Goal: Task Accomplishment & Management: Use online tool/utility

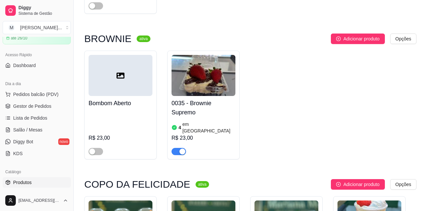
scroll to position [691, 0]
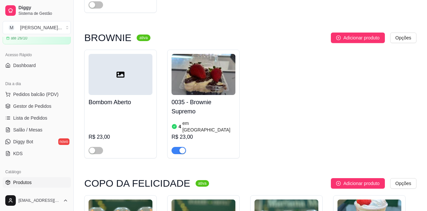
click at [199, 98] on h4 "0035 - Brownie Supremo" at bounding box center [203, 107] width 64 height 18
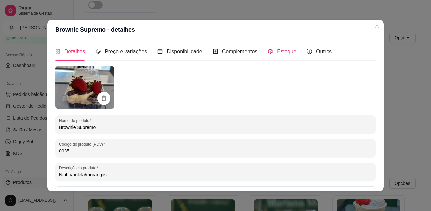
click at [278, 54] on span "Estoque" at bounding box center [286, 52] width 19 height 6
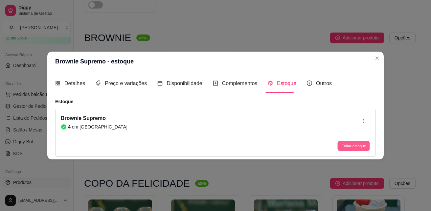
click at [346, 144] on button "Editar estoque" at bounding box center [354, 146] width 32 height 10
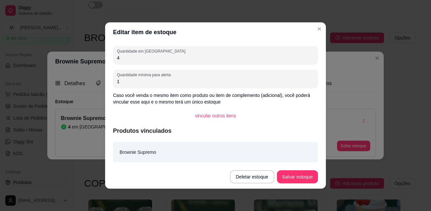
click at [139, 61] on input "4" at bounding box center [215, 58] width 197 height 7
type input "10"
click at [301, 173] on button "Salvar estoque" at bounding box center [298, 177] width 40 height 13
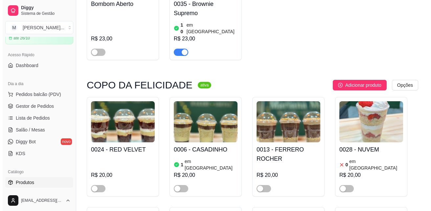
scroll to position [789, 0]
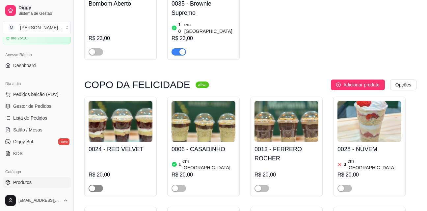
click at [98, 185] on span "button" at bounding box center [95, 188] width 14 height 7
click at [123, 145] on h4 "0024 - RED VELVET" at bounding box center [120, 149] width 64 height 9
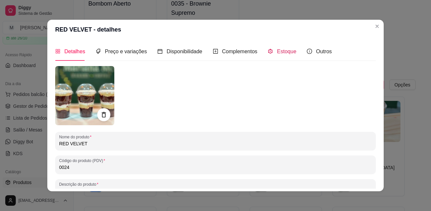
click at [279, 54] on span "Estoque" at bounding box center [286, 52] width 19 height 6
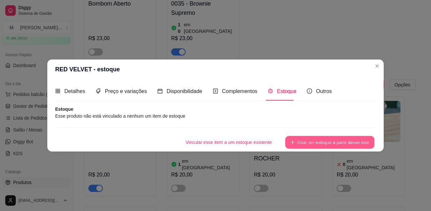
click at [299, 140] on button "Criar um estoque a partir desse item" at bounding box center [329, 142] width 89 height 13
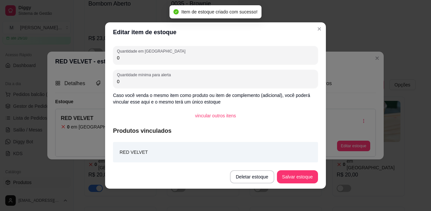
click at [145, 57] on input "0" at bounding box center [215, 58] width 197 height 7
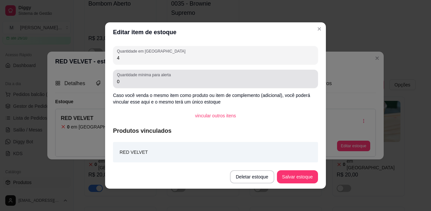
type input "4"
click at [134, 79] on input "0" at bounding box center [215, 81] width 197 height 7
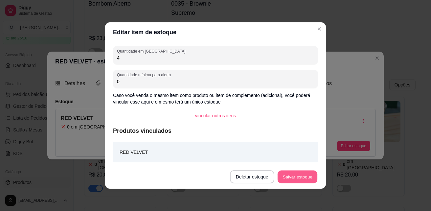
click at [289, 175] on button "Salvar estoque" at bounding box center [298, 177] width 40 height 13
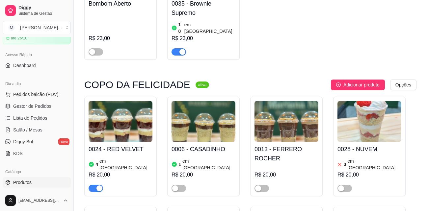
click at [211, 145] on h4 "0006 - CASADINHO" at bounding box center [203, 149] width 64 height 9
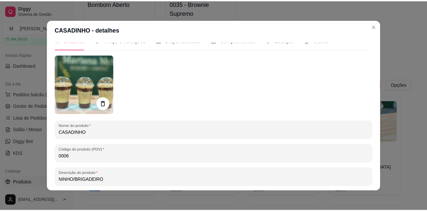
scroll to position [0, 0]
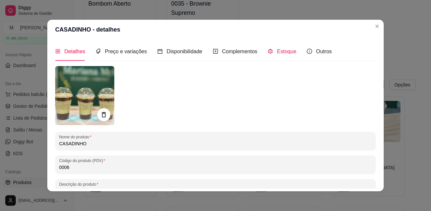
click at [282, 53] on span "Estoque" at bounding box center [286, 52] width 19 height 6
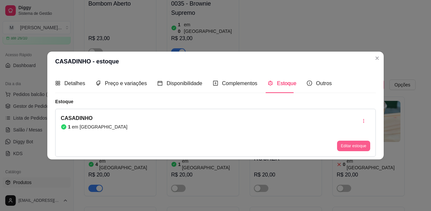
click at [349, 145] on button "Editar estoque" at bounding box center [353, 146] width 33 height 11
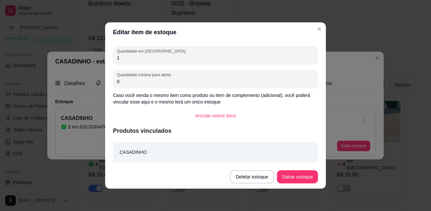
click at [126, 61] on input "1" at bounding box center [215, 58] width 197 height 7
type input "5"
click at [291, 180] on button "Salvar estoque" at bounding box center [297, 176] width 41 height 13
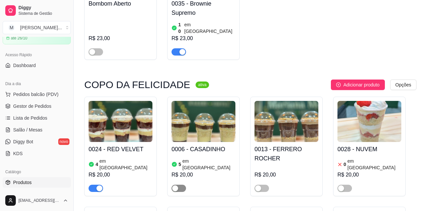
click at [183, 185] on span "button" at bounding box center [178, 188] width 14 height 7
click at [357, 145] on h4 "0028 - NUVEM" at bounding box center [369, 149] width 64 height 9
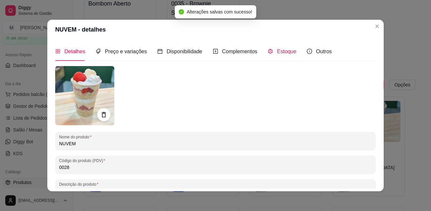
click at [277, 54] on span "Estoque" at bounding box center [286, 52] width 19 height 6
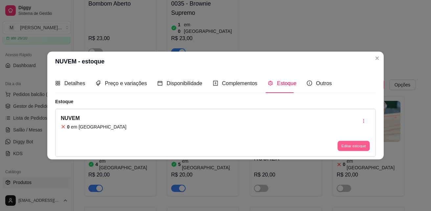
click at [346, 146] on button "Editar estoque" at bounding box center [354, 146] width 32 height 10
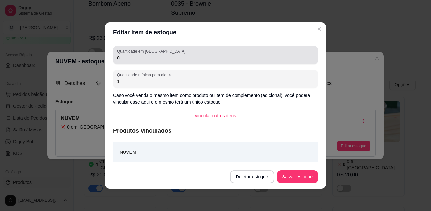
click at [164, 63] on div "Quantidade em estoque 0" at bounding box center [215, 55] width 205 height 18
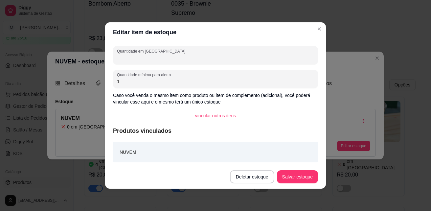
type input "5"
click at [300, 171] on button "Salvar estoque" at bounding box center [297, 176] width 41 height 13
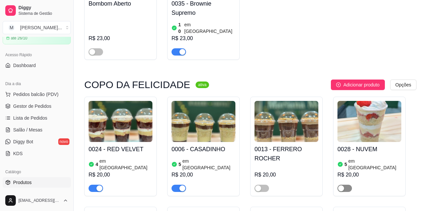
click at [345, 185] on span "button" at bounding box center [344, 188] width 14 height 7
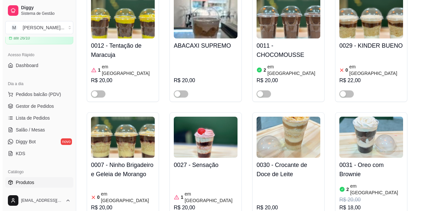
scroll to position [1019, 0]
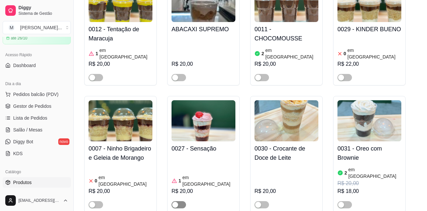
click at [180, 201] on span "button" at bounding box center [178, 204] width 14 height 7
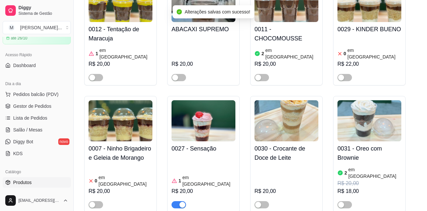
click at [197, 144] on h4 "0027 - Sensação" at bounding box center [203, 148] width 64 height 9
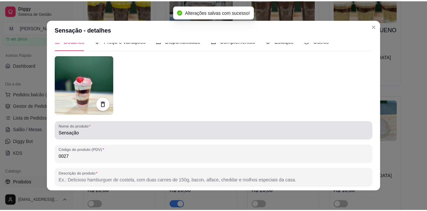
scroll to position [0, 0]
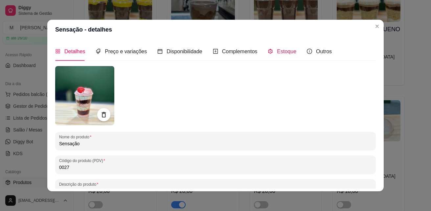
click at [284, 56] on div "Estoque" at bounding box center [282, 51] width 29 height 8
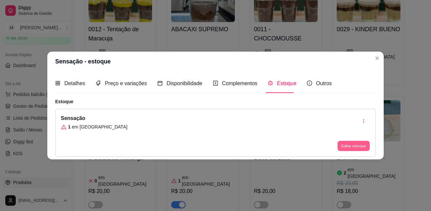
click at [350, 143] on button "Editar estoque" at bounding box center [354, 146] width 32 height 10
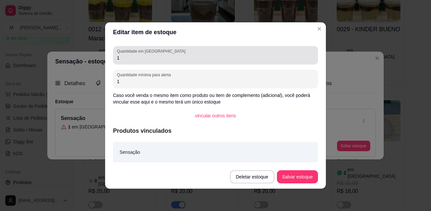
click at [143, 59] on input "1" at bounding box center [215, 58] width 197 height 7
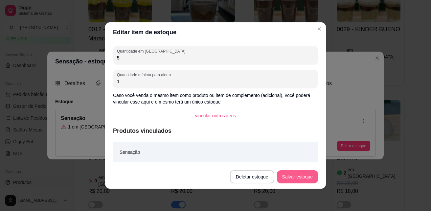
type input "5"
click at [291, 177] on button "Salvar estoque" at bounding box center [297, 176] width 41 height 13
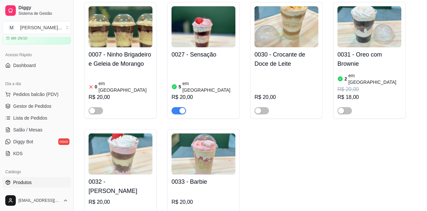
scroll to position [1118, 0]
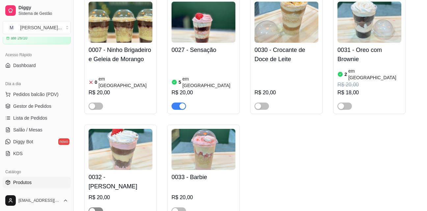
click at [99, 208] on span "button" at bounding box center [95, 211] width 14 height 7
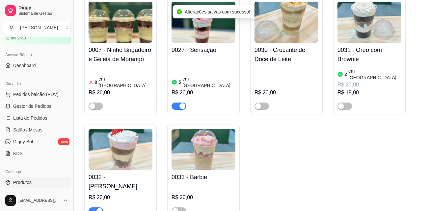
click at [123, 173] on h4 "0032 - [PERSON_NAME]" at bounding box center [120, 182] width 64 height 18
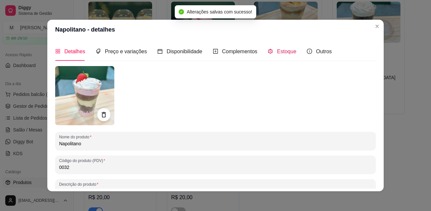
click at [282, 49] on span "Estoque" at bounding box center [286, 52] width 19 height 6
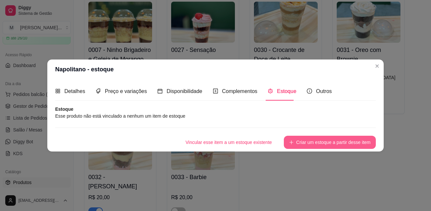
click at [300, 143] on button "Criar um estoque a partir desse item" at bounding box center [330, 142] width 92 height 13
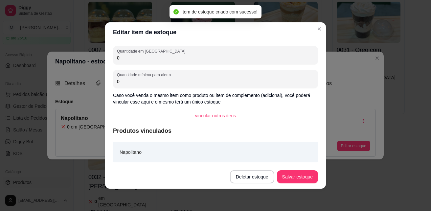
click at [130, 62] on div "Quantidade em estoque 0" at bounding box center [215, 55] width 205 height 18
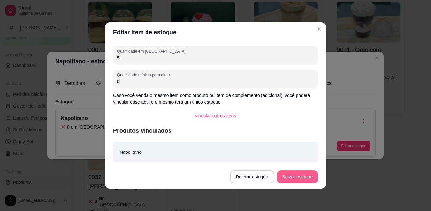
type input "5"
click at [305, 176] on button "Salvar estoque" at bounding box center [297, 176] width 41 height 13
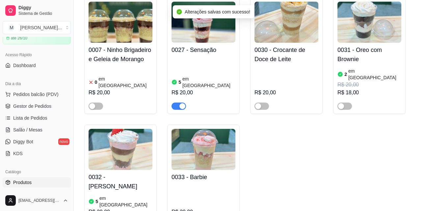
click at [197, 173] on h4 "0033 - Barbie" at bounding box center [203, 177] width 64 height 9
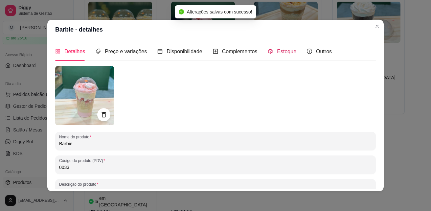
click at [283, 55] on div "Estoque" at bounding box center [282, 51] width 29 height 8
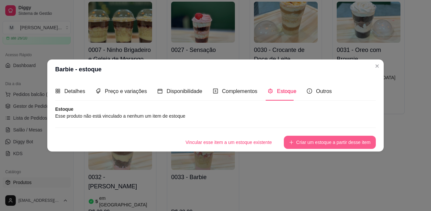
click at [317, 142] on button "Criar um estoque a partir desse item" at bounding box center [330, 142] width 92 height 13
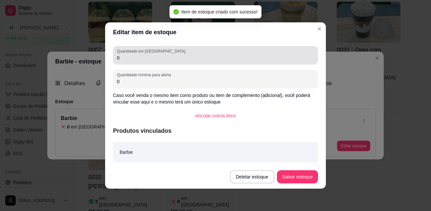
click at [135, 58] on input "0" at bounding box center [215, 58] width 197 height 7
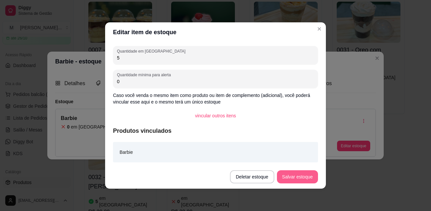
type input "5"
click at [306, 180] on button "Salvar estoque" at bounding box center [297, 176] width 41 height 13
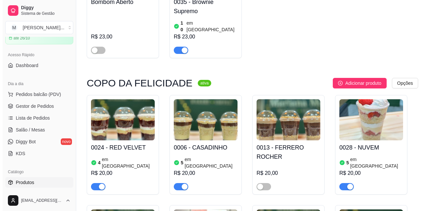
scroll to position [756, 0]
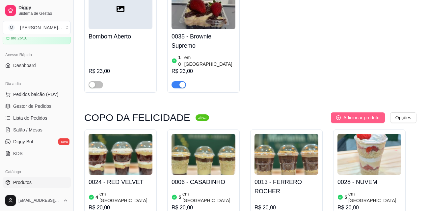
click at [369, 114] on span "Adicionar produto" at bounding box center [361, 117] width 36 height 7
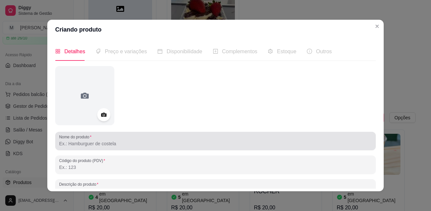
click at [129, 147] on input "Nome do produto" at bounding box center [215, 143] width 313 height 7
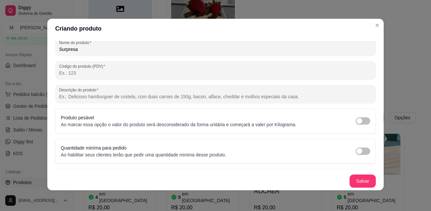
scroll to position [1, 0]
type input "Surpresa"
click at [350, 178] on button "Salvar" at bounding box center [363, 181] width 26 height 13
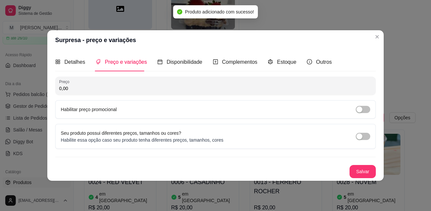
scroll to position [0, 0]
click at [289, 63] on span "Estoque" at bounding box center [286, 62] width 19 height 6
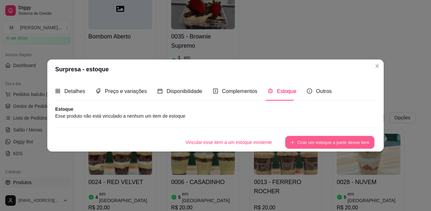
click at [311, 139] on button "Criar um estoque a partir desse item" at bounding box center [329, 142] width 89 height 13
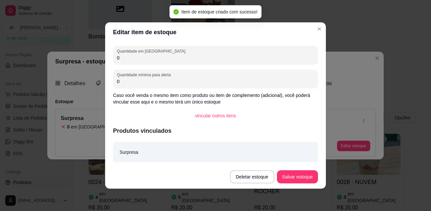
click at [152, 58] on input "0" at bounding box center [215, 58] width 197 height 7
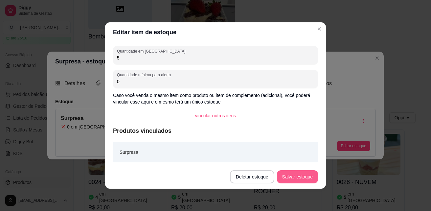
type input "5"
click at [303, 177] on button "Salvar estoque" at bounding box center [297, 176] width 41 height 13
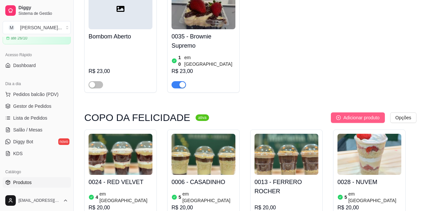
click at [371, 114] on span "Adicionar produto" at bounding box center [361, 117] width 36 height 7
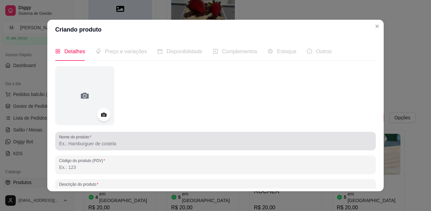
click at [154, 142] on input "Nome do produto" at bounding box center [215, 143] width 313 height 7
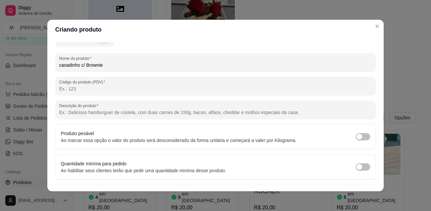
scroll to position [93, 0]
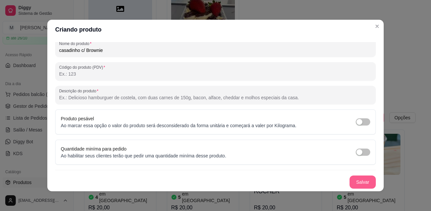
type input "casadinho c/ Brownie"
click at [353, 183] on button "Salvar" at bounding box center [363, 182] width 26 height 13
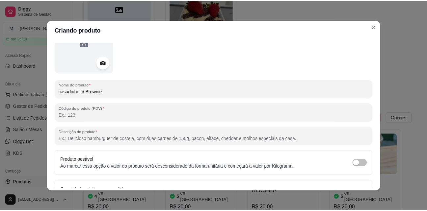
scroll to position [0, 0]
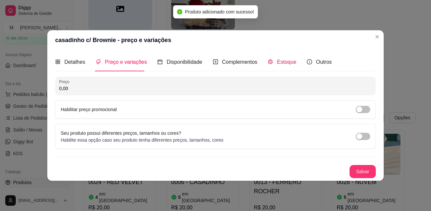
click at [286, 60] on span "Estoque" at bounding box center [286, 62] width 19 height 6
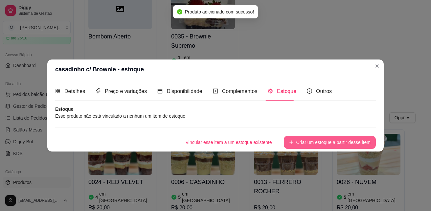
click at [307, 139] on button "Criar um estoque a partir desse item" at bounding box center [330, 142] width 92 height 13
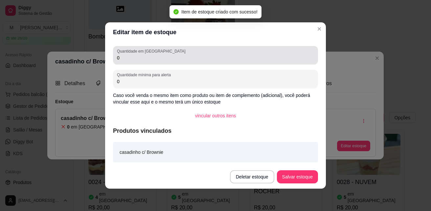
click at [126, 60] on input "0" at bounding box center [215, 58] width 197 height 7
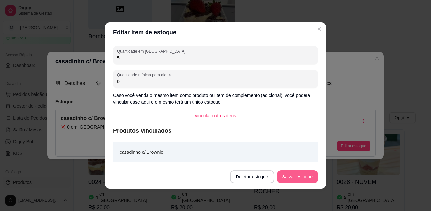
type input "5"
click at [292, 174] on button "Salvar estoque" at bounding box center [297, 176] width 41 height 13
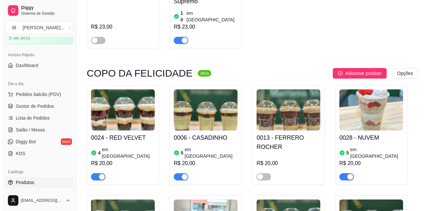
scroll to position [789, 0]
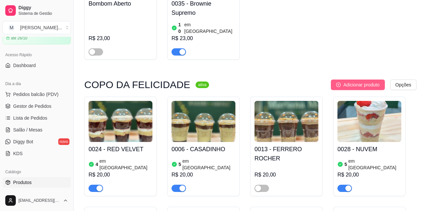
click at [344, 81] on span "Adicionar produto" at bounding box center [361, 84] width 36 height 7
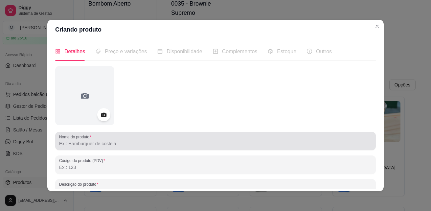
click at [124, 136] on div at bounding box center [215, 141] width 313 height 13
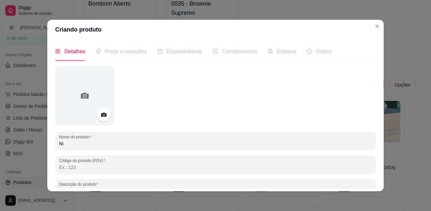
type input "N"
type input "R"
type input "v"
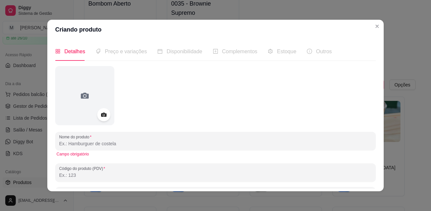
type input "N"
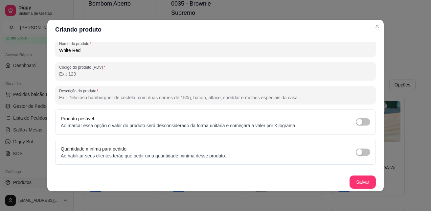
scroll to position [1, 0]
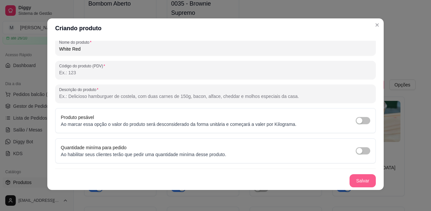
type input "White Red"
click at [352, 179] on button "Salvar" at bounding box center [363, 180] width 26 height 13
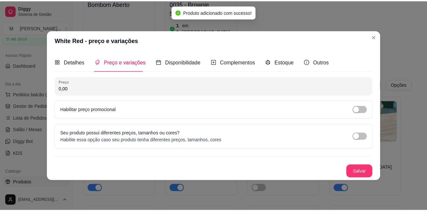
scroll to position [0, 0]
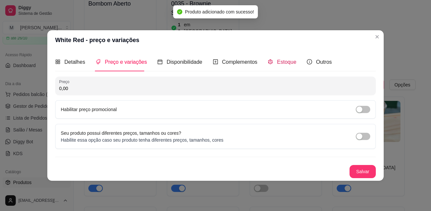
click at [272, 64] on div "Estoque" at bounding box center [282, 62] width 29 height 8
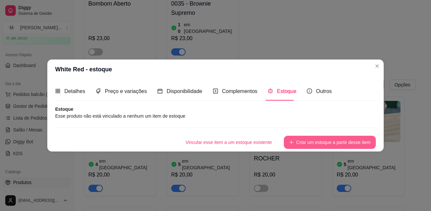
click at [317, 143] on button "Criar um estoque a partir desse item" at bounding box center [330, 142] width 92 height 13
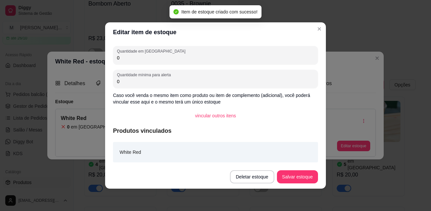
click at [136, 60] on input "0" at bounding box center [215, 58] width 197 height 7
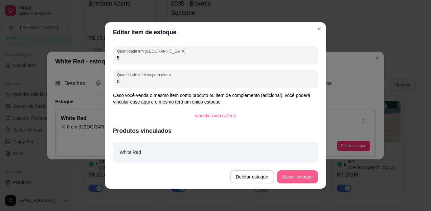
type input "5"
click at [309, 176] on button "Salvar estoque" at bounding box center [297, 176] width 41 height 13
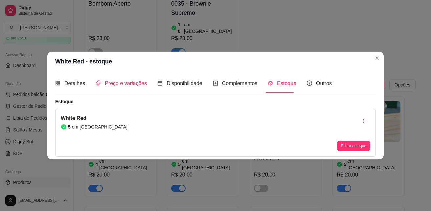
click at [118, 82] on span "Preço e variações" at bounding box center [126, 84] width 42 height 6
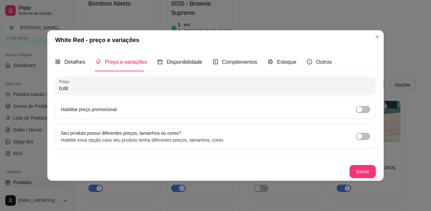
click at [110, 89] on input "0,00" at bounding box center [215, 88] width 313 height 7
type input "20,00"
click at [364, 172] on button "Salvar" at bounding box center [363, 171] width 26 height 13
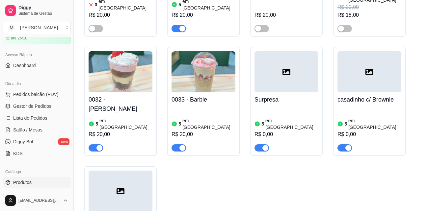
scroll to position [1184, 0]
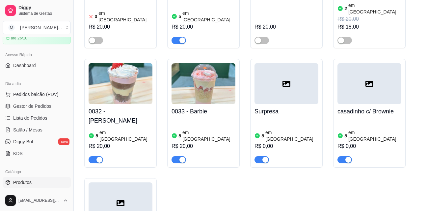
click at [367, 107] on h4 "casadinho c/ Brownie" at bounding box center [369, 111] width 64 height 9
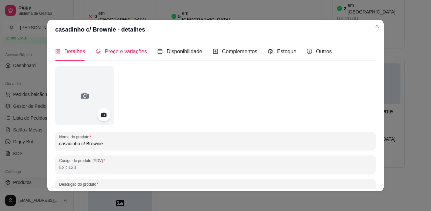
click at [131, 53] on span "Preço e variações" at bounding box center [126, 52] width 42 height 6
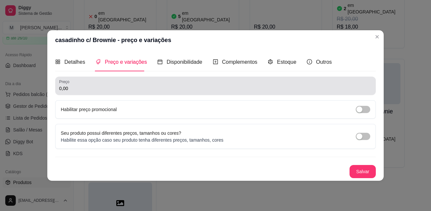
click at [129, 83] on div "0,00" at bounding box center [215, 85] width 313 height 13
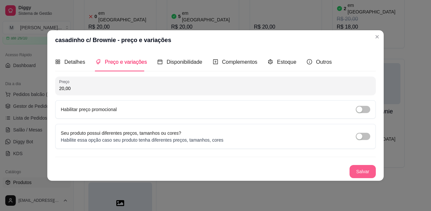
type input "20,00"
click at [359, 171] on button "Salvar" at bounding box center [363, 171] width 26 height 13
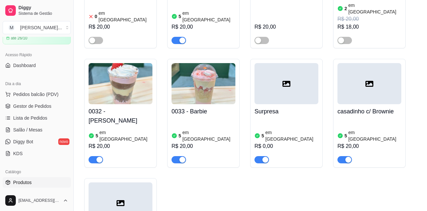
click at [269, 107] on h4 "Surpresa" at bounding box center [286, 111] width 64 height 9
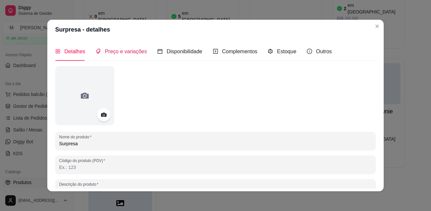
click at [131, 50] on span "Preço e variações" at bounding box center [126, 52] width 42 height 6
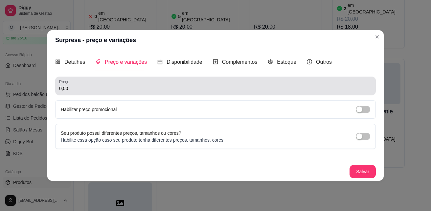
click at [147, 82] on div "0,00" at bounding box center [215, 85] width 313 height 13
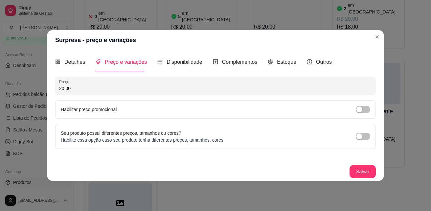
type input "20,00"
click at [361, 170] on button "Salvar" at bounding box center [363, 171] width 26 height 13
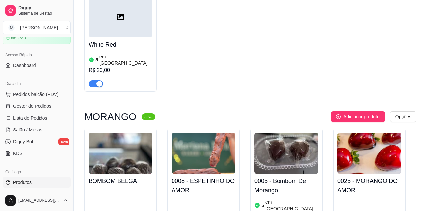
scroll to position [1381, 0]
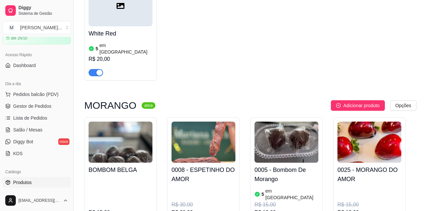
click at [223, 165] on h4 "0008 - ESPETINHO DO AMOR" at bounding box center [203, 174] width 64 height 18
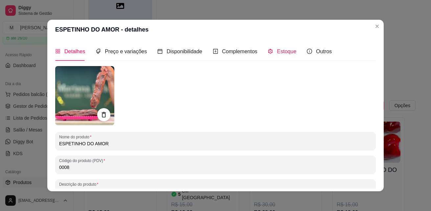
click at [280, 49] on span "Estoque" at bounding box center [286, 52] width 19 height 6
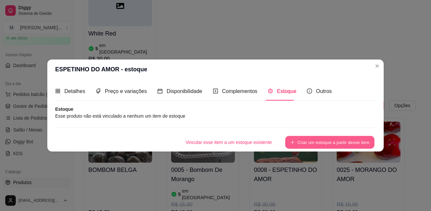
click at [316, 137] on button "Criar um estoque a partir desse item" at bounding box center [329, 142] width 89 height 13
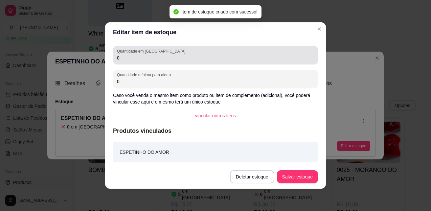
click at [124, 60] on input "0" at bounding box center [215, 58] width 197 height 7
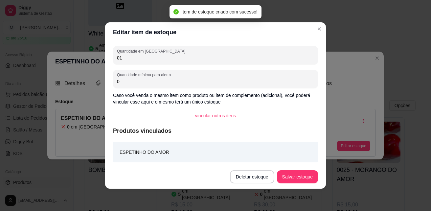
type input "0"
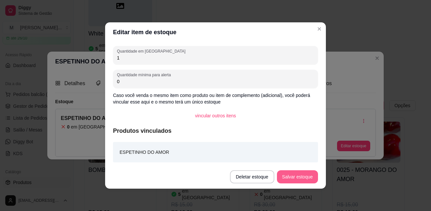
type input "1"
click at [301, 176] on button "Salvar estoque" at bounding box center [297, 176] width 41 height 13
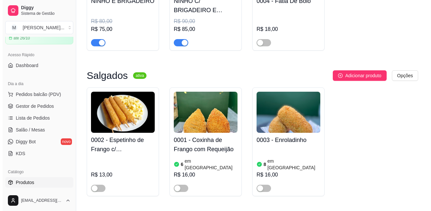
scroll to position [1640, 0]
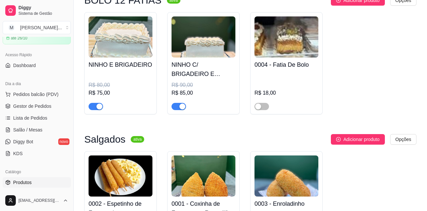
click at [293, 199] on h4 "0003 - Enroladinho" at bounding box center [286, 203] width 64 height 9
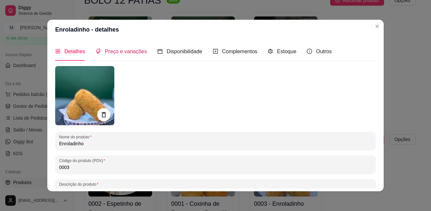
click at [132, 52] on span "Preço e variações" at bounding box center [126, 52] width 42 height 6
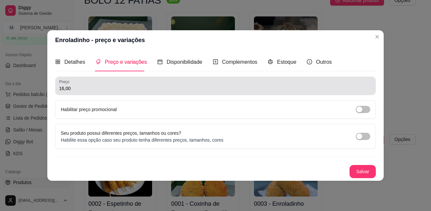
click at [152, 88] on input "16,00" at bounding box center [215, 88] width 313 height 7
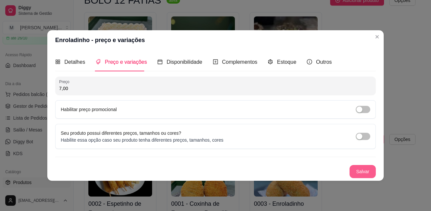
type input "7,00"
click at [366, 173] on button "Salvar" at bounding box center [363, 171] width 26 height 13
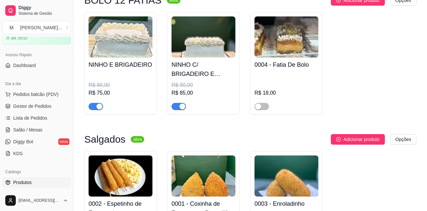
click at [212, 199] on h4 "0001 - Coxinha de Frango com Requeijão" at bounding box center [203, 208] width 64 height 18
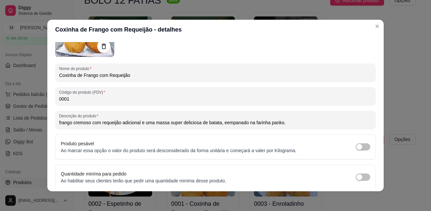
scroll to position [0, 0]
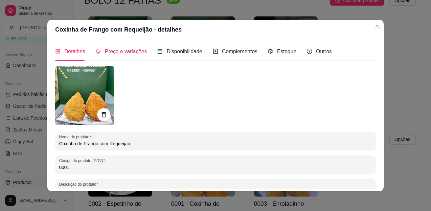
click at [118, 51] on span "Preço e variações" at bounding box center [126, 52] width 42 height 6
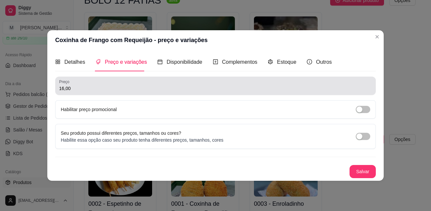
click at [88, 89] on input "16,00" at bounding box center [215, 88] width 313 height 7
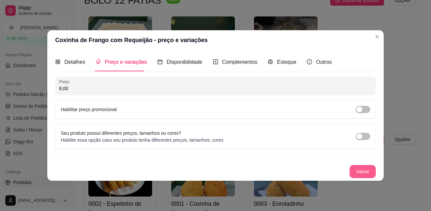
type input "8,00"
click at [358, 172] on button "Salvar" at bounding box center [363, 171] width 26 height 13
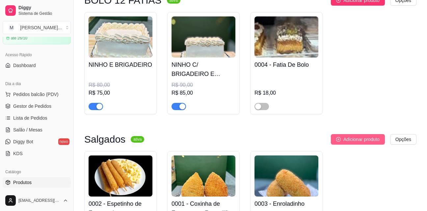
click at [342, 134] on button "Adicionar produto" at bounding box center [357, 139] width 54 height 11
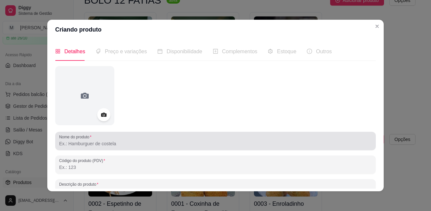
click at [114, 145] on input "Nome do produto" at bounding box center [215, 143] width 313 height 7
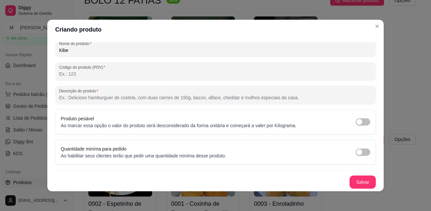
scroll to position [1, 0]
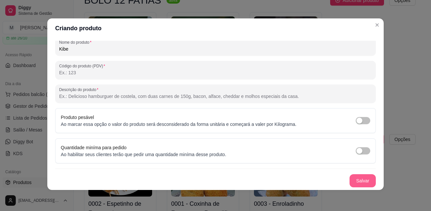
type input "Kibe"
click at [352, 178] on button "Salvar" at bounding box center [363, 181] width 26 height 13
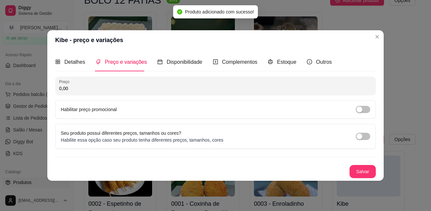
scroll to position [0, 0]
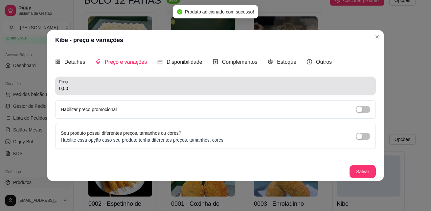
click at [116, 88] on input "0,00" at bounding box center [215, 88] width 313 height 7
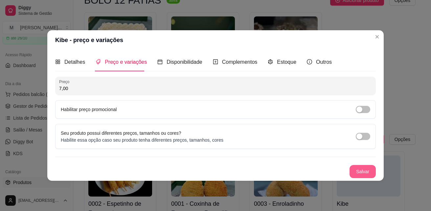
type input "7,00"
click at [362, 168] on button "Salvar" at bounding box center [363, 171] width 26 height 13
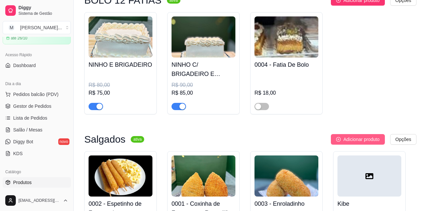
click at [362, 136] on span "Adicionar produto" at bounding box center [361, 139] width 36 height 7
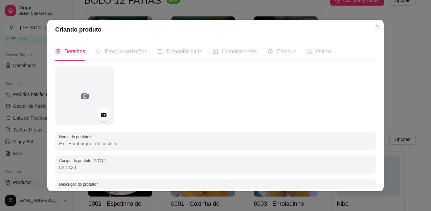
click at [102, 143] on input "Nome do produto" at bounding box center [215, 143] width 313 height 7
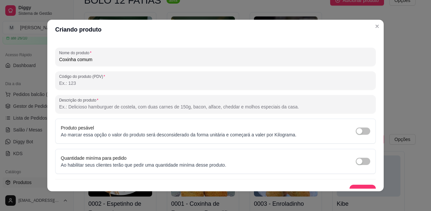
scroll to position [93, 0]
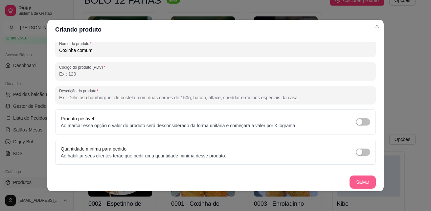
type input "Coxinha comum"
click at [350, 185] on button "Salvar" at bounding box center [363, 182] width 26 height 13
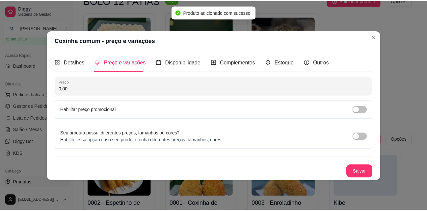
scroll to position [0, 0]
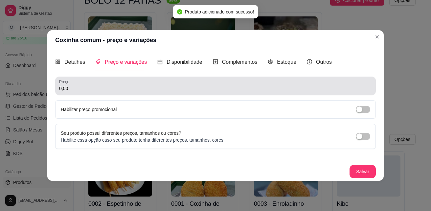
click at [111, 88] on input "0,00" at bounding box center [215, 88] width 313 height 7
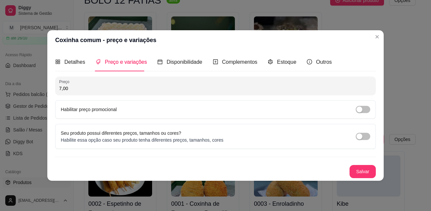
type input "7,00"
click at [361, 169] on button "Salvar" at bounding box center [363, 171] width 26 height 13
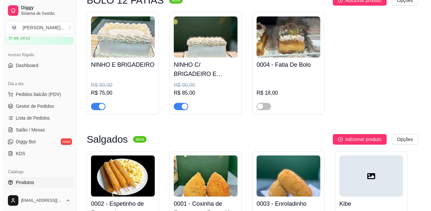
scroll to position [1673, 0]
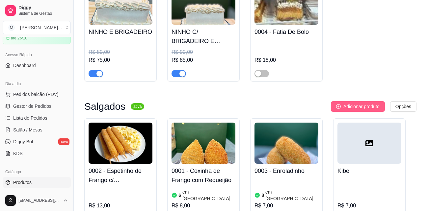
click at [368, 103] on span "Adicionar produto" at bounding box center [361, 106] width 36 height 7
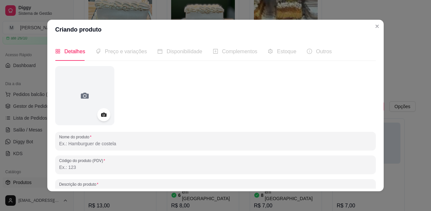
click at [90, 145] on input "Nome do produto" at bounding box center [215, 143] width 313 height 7
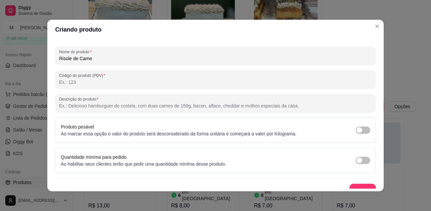
scroll to position [93, 0]
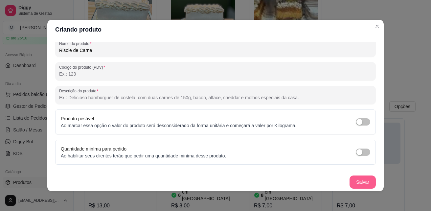
type input "Risole de Carne"
click at [350, 181] on button "Salvar" at bounding box center [363, 182] width 26 height 13
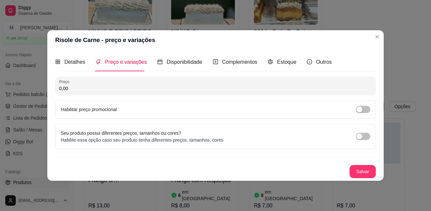
scroll to position [0, 0]
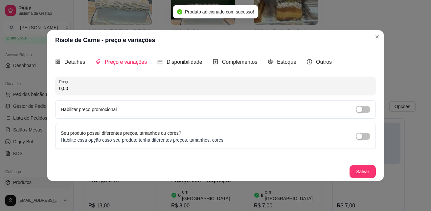
click at [137, 88] on input "0,00" at bounding box center [215, 88] width 313 height 7
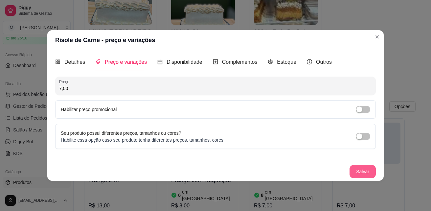
type input "7,00"
click at [364, 174] on button "Salvar" at bounding box center [363, 171] width 26 height 13
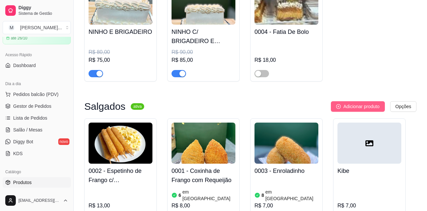
click at [355, 101] on button "Adicionar produto" at bounding box center [357, 106] width 54 height 11
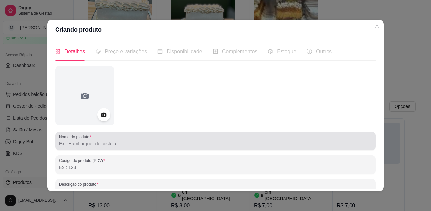
click at [207, 138] on div at bounding box center [215, 141] width 313 height 13
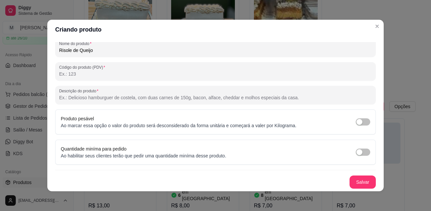
scroll to position [1, 0]
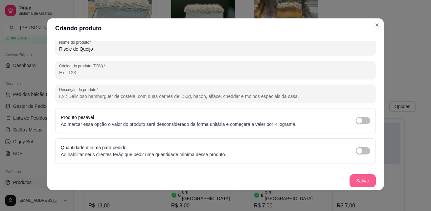
type input "Risole de Queijo"
click at [352, 177] on button "Salvar" at bounding box center [363, 180] width 26 height 13
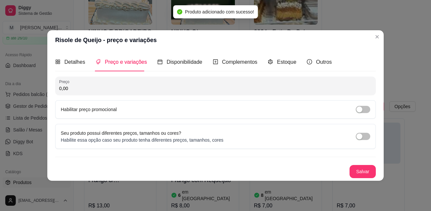
scroll to position [0, 0]
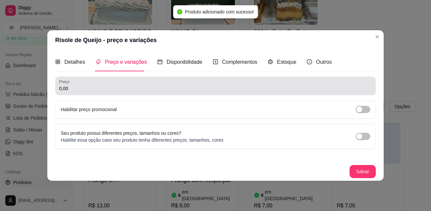
click at [146, 79] on div "Preço 0,00" at bounding box center [215, 86] width 321 height 18
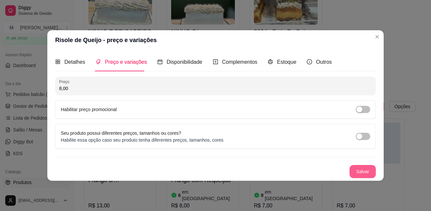
type input "8,00"
click at [360, 168] on button "Salvar" at bounding box center [363, 171] width 26 height 13
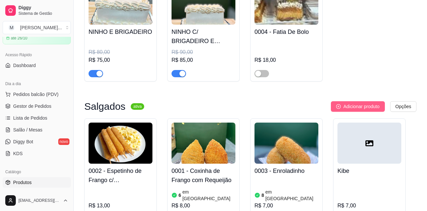
click at [354, 103] on span "Adicionar produto" at bounding box center [361, 106] width 36 height 7
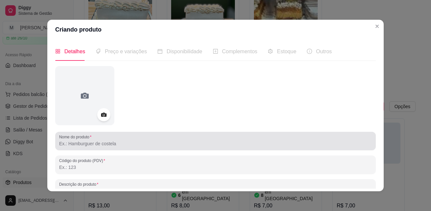
click at [134, 141] on input "Nome do produto" at bounding box center [215, 143] width 313 height 7
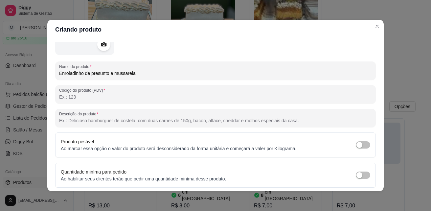
scroll to position [93, 0]
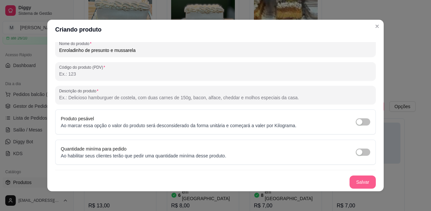
type input "Enroladinho de presunto e mussarela"
click at [356, 180] on button "Salvar" at bounding box center [363, 182] width 26 height 13
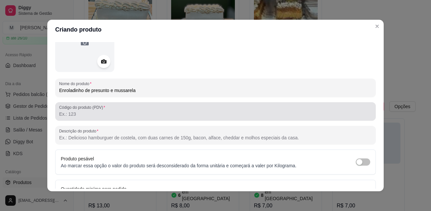
scroll to position [0, 0]
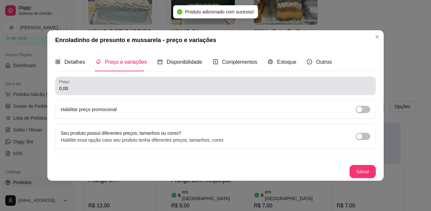
click at [143, 80] on div "0,00" at bounding box center [215, 85] width 313 height 13
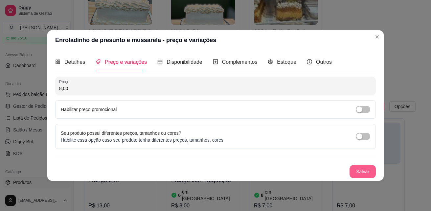
type input "8,00"
click at [373, 169] on button "Salvar" at bounding box center [363, 171] width 26 height 13
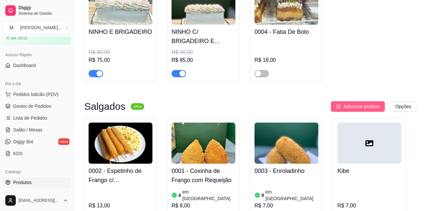
click at [374, 103] on span "Adicionar produto" at bounding box center [361, 106] width 36 height 7
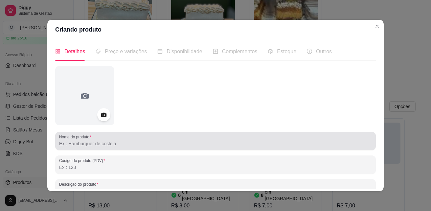
click at [168, 143] on input "Nome do produto" at bounding box center [215, 143] width 313 height 7
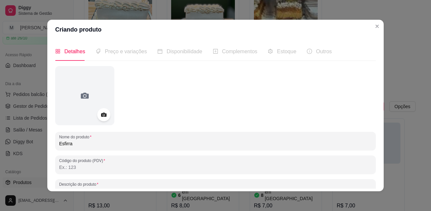
drag, startPoint x: 68, startPoint y: 145, endPoint x: 57, endPoint y: 149, distance: 12.5
click at [57, 149] on div "Nome do produto Esfirra" at bounding box center [215, 141] width 321 height 18
drag, startPoint x: 62, startPoint y: 143, endPoint x: 82, endPoint y: 144, distance: 19.7
click at [82, 144] on input "Esfirra" at bounding box center [215, 143] width 313 height 7
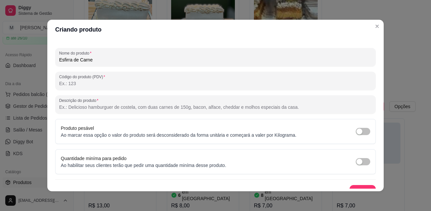
scroll to position [93, 0]
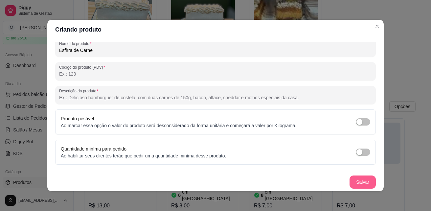
type input "Esfirra de Carne"
click at [351, 186] on button "Salvar" at bounding box center [363, 182] width 26 height 13
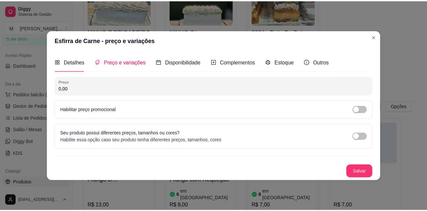
scroll to position [0, 0]
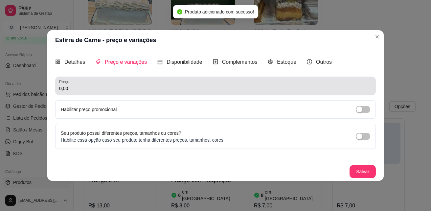
click at [129, 89] on input "0,00" at bounding box center [215, 88] width 313 height 7
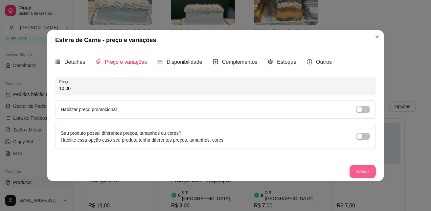
type input "10,00"
click at [369, 170] on button "Salvar" at bounding box center [363, 171] width 26 height 13
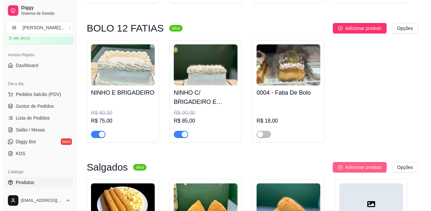
scroll to position [1607, 0]
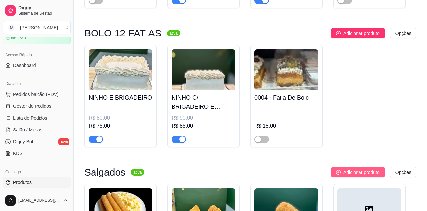
click at [345, 169] on span "Adicionar produto" at bounding box center [361, 172] width 36 height 7
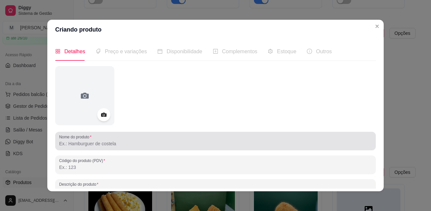
click at [179, 144] on input "Nome do produto" at bounding box center [215, 143] width 313 height 7
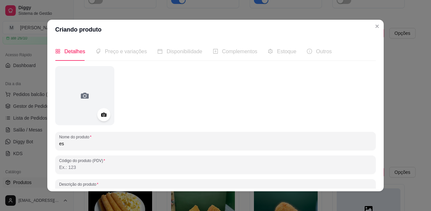
type input "e"
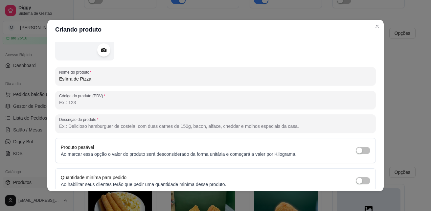
scroll to position [93, 0]
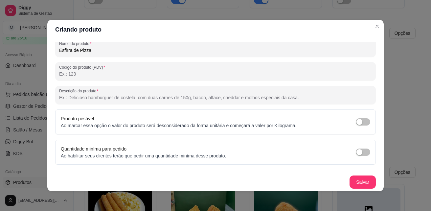
type input "Esfirra de Pizza"
click at [358, 180] on button "Salvar" at bounding box center [363, 182] width 26 height 13
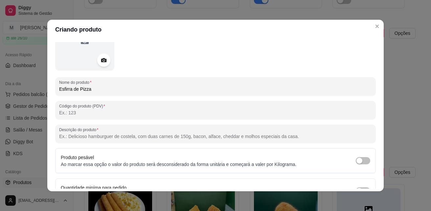
scroll to position [0, 0]
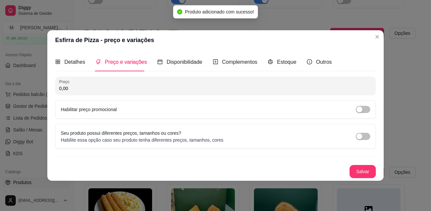
click at [105, 90] on input "0,00" at bounding box center [215, 88] width 313 height 7
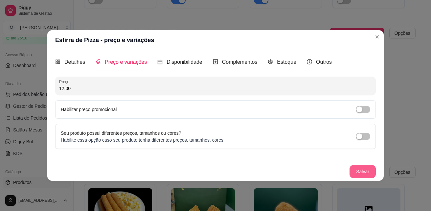
type input "12,00"
click at [359, 174] on button "Salvar" at bounding box center [363, 171] width 26 height 13
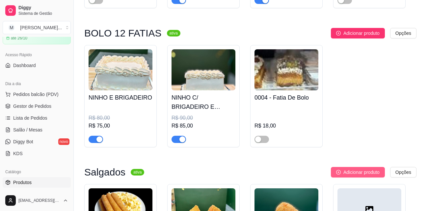
click at [368, 167] on button "Adicionar produto" at bounding box center [357, 172] width 54 height 11
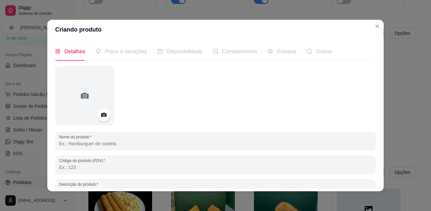
click at [115, 142] on input "Nome do produto" at bounding box center [215, 143] width 313 height 7
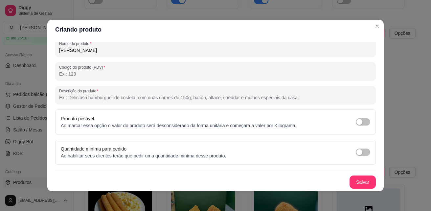
scroll to position [1, 0]
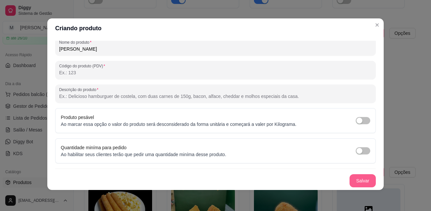
type input "Catarina"
click at [352, 177] on button "Salvar" at bounding box center [363, 180] width 26 height 13
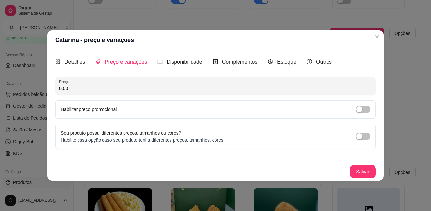
scroll to position [0, 0]
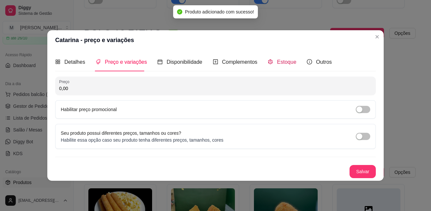
click at [283, 61] on span "Estoque" at bounding box center [286, 62] width 19 height 6
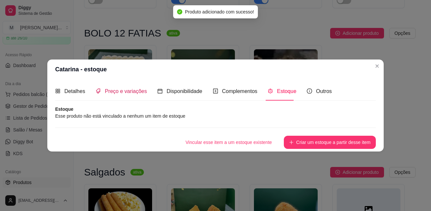
click at [134, 92] on span "Preço e variações" at bounding box center [126, 91] width 42 height 6
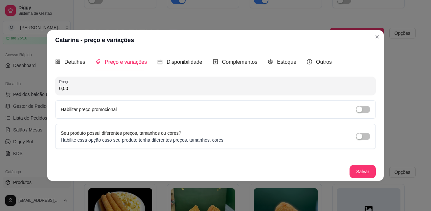
click at [146, 89] on input "0,00" at bounding box center [215, 88] width 313 height 7
type input "12,00"
click at [371, 171] on button "Salvar" at bounding box center [363, 171] width 26 height 13
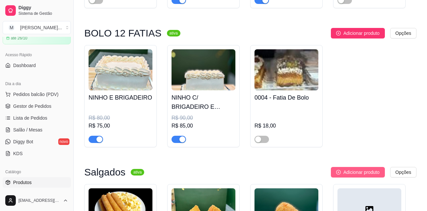
click at [376, 169] on span "Adicionar produto" at bounding box center [361, 172] width 36 height 7
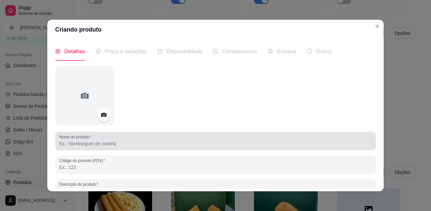
click at [235, 141] on input "Nome do produto" at bounding box center [215, 143] width 313 height 7
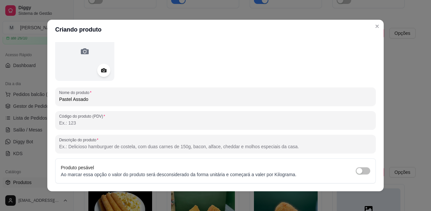
scroll to position [93, 0]
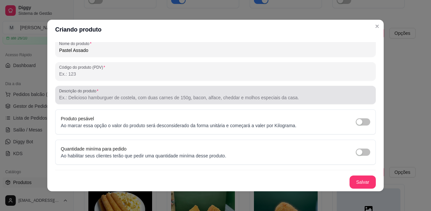
type input "Pastel Assado"
click at [103, 95] on input "Descrição do produto" at bounding box center [215, 97] width 313 height 7
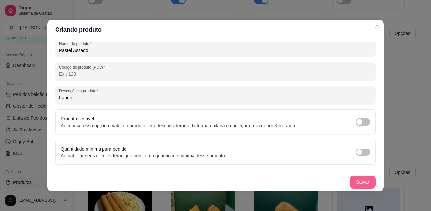
type input "frango"
click at [357, 183] on button "Salvar" at bounding box center [363, 182] width 26 height 13
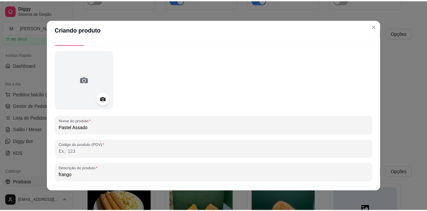
scroll to position [0, 0]
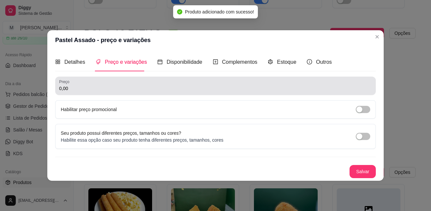
click at [117, 83] on div "0,00" at bounding box center [215, 85] width 313 height 13
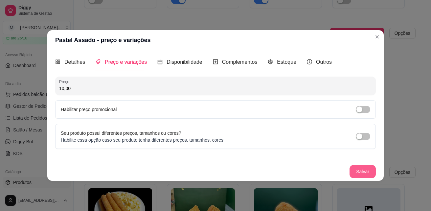
type input "10,00"
click at [368, 170] on button "Salvar" at bounding box center [363, 171] width 26 height 13
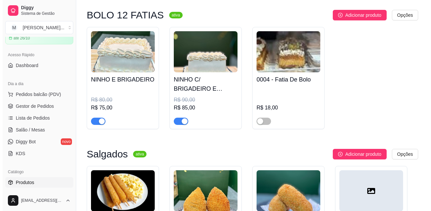
scroll to position [1640, 0]
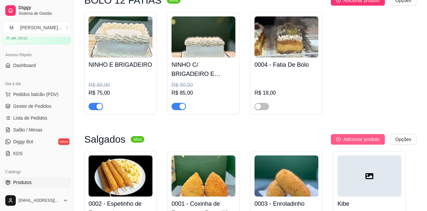
click at [341, 134] on button "Adicionar produto" at bounding box center [357, 139] width 54 height 11
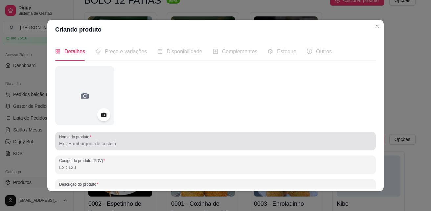
click at [149, 143] on input "Nome do produto" at bounding box center [215, 143] width 313 height 7
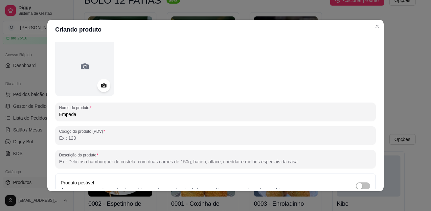
scroll to position [66, 0]
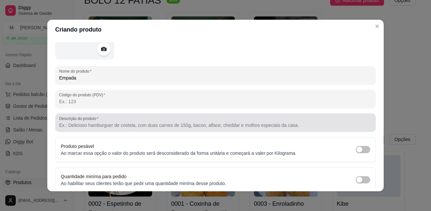
type input "Empada"
click at [103, 122] on div at bounding box center [215, 122] width 313 height 13
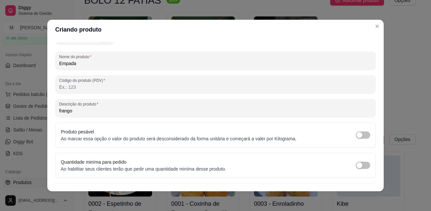
scroll to position [93, 0]
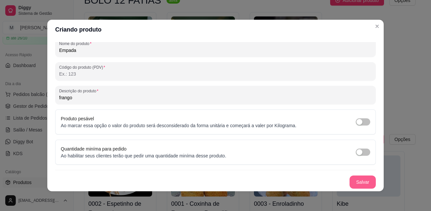
type input "frango"
click at [353, 179] on button "Salvar" at bounding box center [363, 182] width 26 height 13
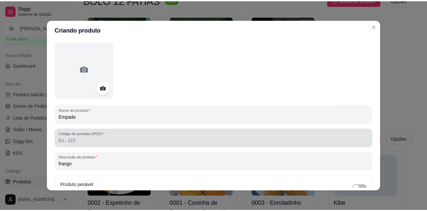
scroll to position [0, 0]
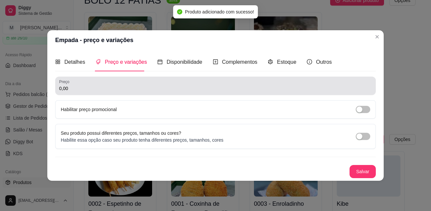
click at [86, 85] on div "0,00" at bounding box center [215, 85] width 313 height 13
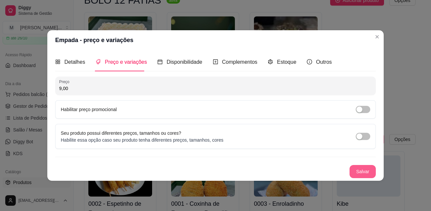
type input "9,00"
click at [373, 172] on button "Salvar" at bounding box center [363, 171] width 26 height 13
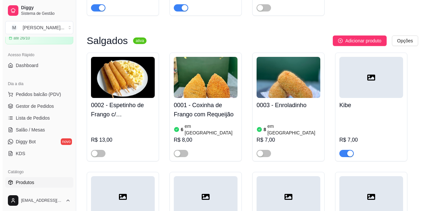
scroll to position [1870, 0]
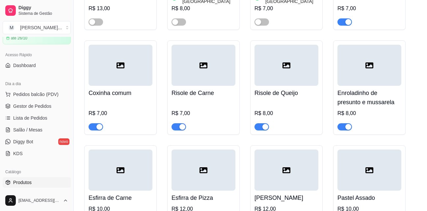
click at [359, 193] on h4 "Pastel Assado" at bounding box center [369, 197] width 64 height 9
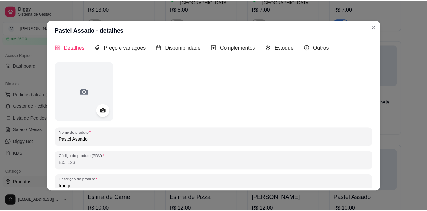
scroll to position [0, 0]
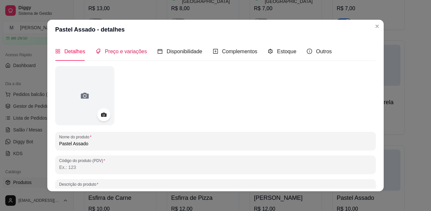
click at [128, 50] on span "Preço e variações" at bounding box center [126, 52] width 42 height 6
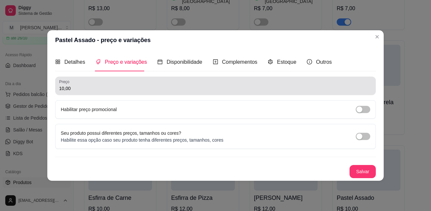
click at [123, 85] on div "10,00" at bounding box center [215, 85] width 313 height 13
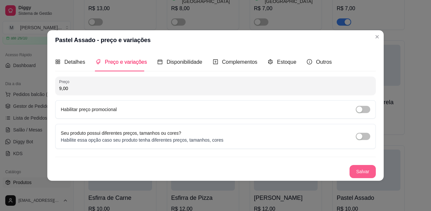
type input "9,00"
click at [368, 172] on button "Salvar" at bounding box center [363, 171] width 26 height 13
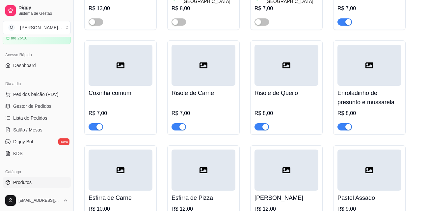
click at [197, 193] on h4 "Esfirra de Pizza" at bounding box center [203, 197] width 64 height 9
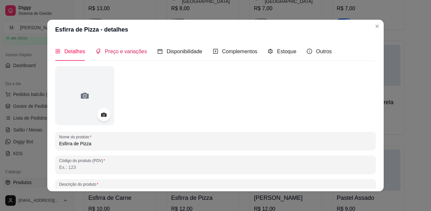
click at [110, 51] on span "Preço e variações" at bounding box center [126, 52] width 42 height 6
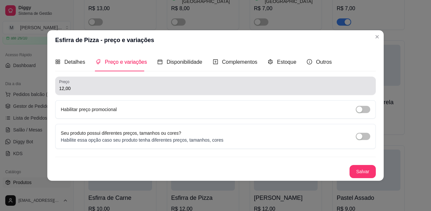
click at [90, 83] on div "12,00" at bounding box center [215, 85] width 313 height 13
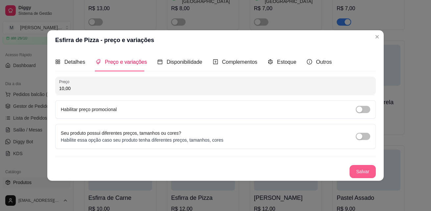
type input "10,00"
click at [356, 171] on button "Salvar" at bounding box center [363, 171] width 26 height 13
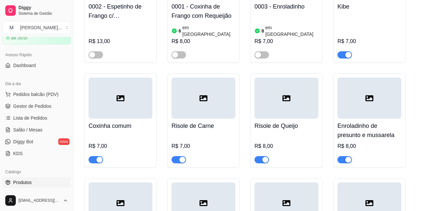
scroll to position [1804, 0]
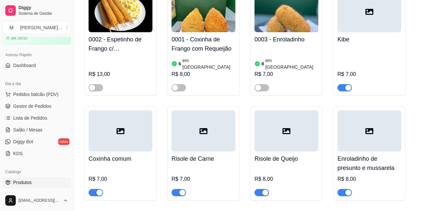
click at [118, 154] on h4 "Coxinha comum" at bounding box center [120, 158] width 64 height 9
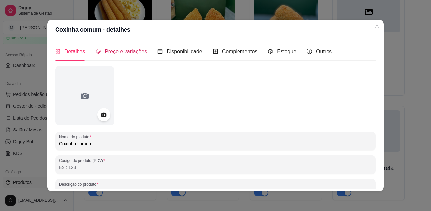
click at [108, 50] on span "Preço e variações" at bounding box center [126, 52] width 42 height 6
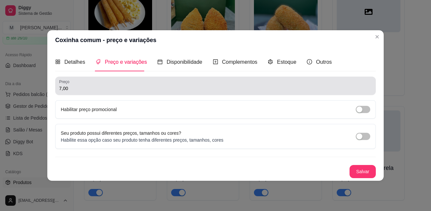
click at [97, 83] on div "7,00" at bounding box center [215, 85] width 313 height 13
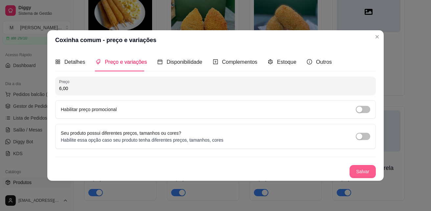
type input "6,00"
click at [357, 169] on button "Salvar" at bounding box center [363, 171] width 26 height 13
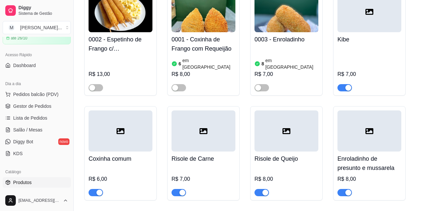
click at [197, 154] on h4 "Risole de Carne" at bounding box center [203, 158] width 64 height 9
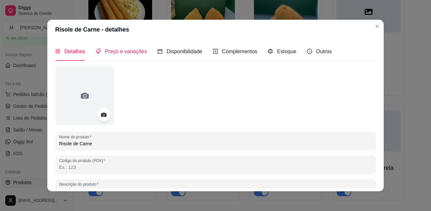
click at [130, 56] on div "Preço e variações" at bounding box center [121, 51] width 51 height 8
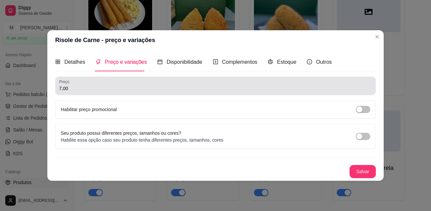
click at [135, 88] on input "7,00" at bounding box center [215, 88] width 313 height 7
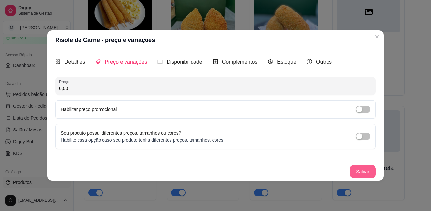
type input "6,00"
click at [365, 167] on button "Salvar" at bounding box center [363, 171] width 26 height 13
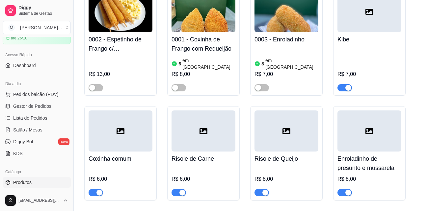
click at [283, 154] on h4 "Risole de Queijo" at bounding box center [286, 158] width 64 height 9
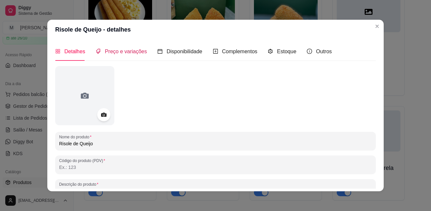
click at [115, 49] on span "Preço e variações" at bounding box center [126, 52] width 42 height 6
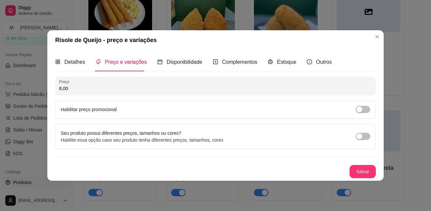
drag, startPoint x: 90, startPoint y: 86, endPoint x: 61, endPoint y: 86, distance: 28.9
click at [62, 87] on input "8,00" at bounding box center [215, 88] width 313 height 7
type input "7,00"
click at [357, 169] on button "Salvar" at bounding box center [363, 171] width 26 height 13
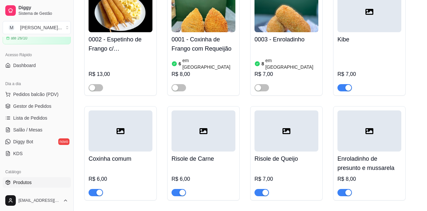
click at [369, 154] on h4 "Enroladinho de presunto e mussarela" at bounding box center [369, 163] width 64 height 18
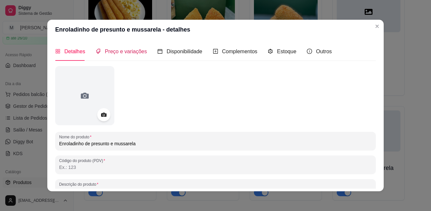
click at [124, 53] on span "Preço e variações" at bounding box center [126, 52] width 42 height 6
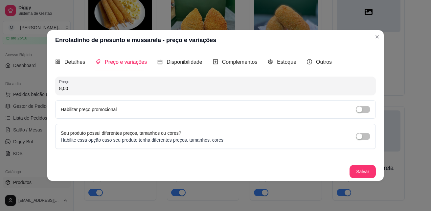
drag, startPoint x: 91, startPoint y: 86, endPoint x: 45, endPoint y: 90, distance: 46.2
click at [46, 89] on div "Enroladinho de presunto e mussarela - preço e variações Detalhes Preço e variaç…" at bounding box center [215, 105] width 431 height 211
type input "7,00"
click at [364, 169] on button "Salvar" at bounding box center [363, 171] width 26 height 13
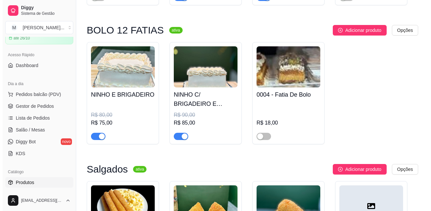
scroll to position [1607, 0]
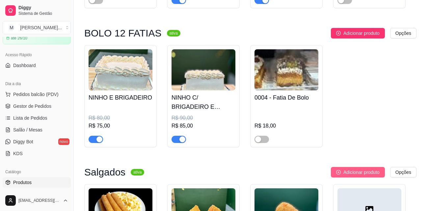
click at [373, 169] on span "Adicionar produto" at bounding box center [361, 172] width 36 height 7
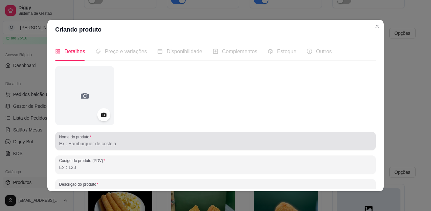
click at [188, 141] on input "Nome do produto" at bounding box center [215, 143] width 313 height 7
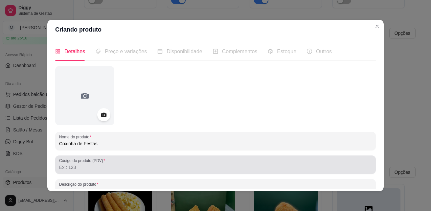
scroll to position [66, 0]
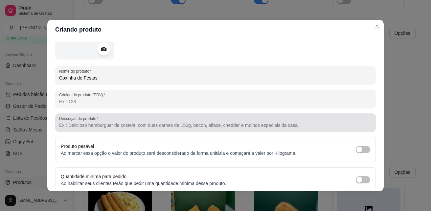
type input "Coxinha de Festas"
click at [144, 124] on input "Descrição do produto" at bounding box center [215, 125] width 313 height 7
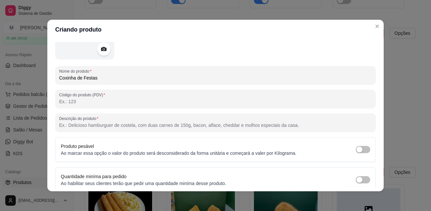
type input "c"
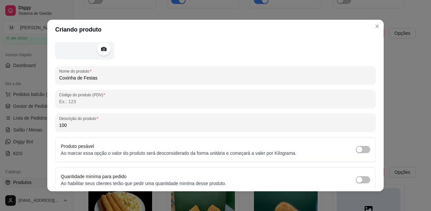
scroll to position [0, 0]
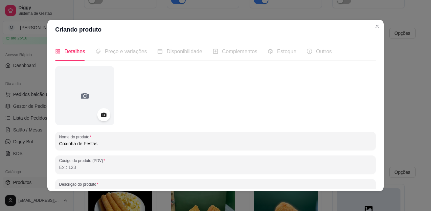
type input "100"
click at [131, 55] on div "Preço e variações" at bounding box center [121, 51] width 51 height 8
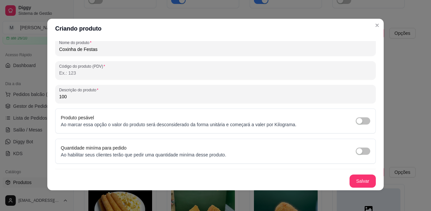
scroll to position [1, 0]
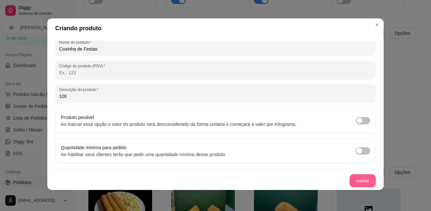
click at [359, 177] on button "Salvar" at bounding box center [363, 180] width 26 height 13
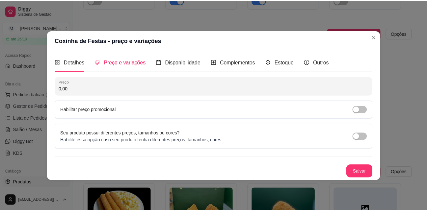
scroll to position [0, 0]
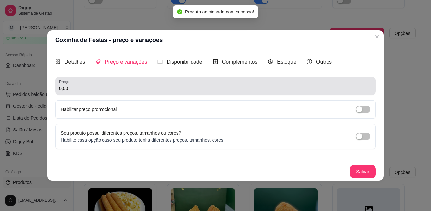
drag, startPoint x: 121, startPoint y: 81, endPoint x: 58, endPoint y: 84, distance: 63.5
click at [58, 84] on div "Preço 0,00" at bounding box center [215, 86] width 321 height 18
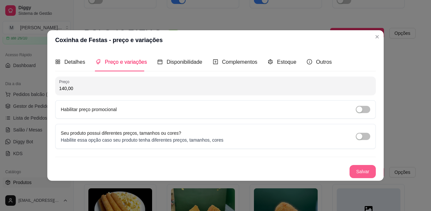
type input "140,00"
click at [365, 168] on button "Salvar" at bounding box center [363, 171] width 26 height 13
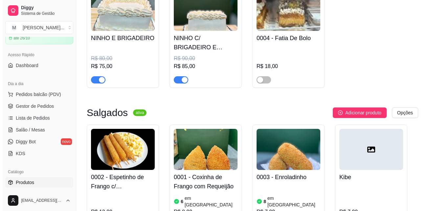
scroll to position [1574, 0]
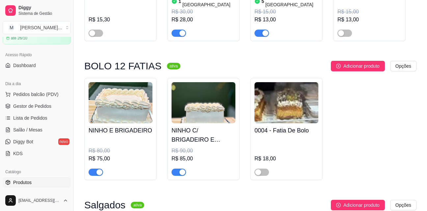
click at [360, 202] on span "Adicionar produto" at bounding box center [361, 205] width 36 height 7
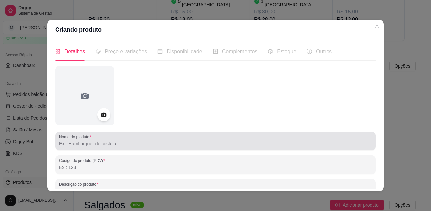
click at [130, 147] on div at bounding box center [215, 141] width 313 height 13
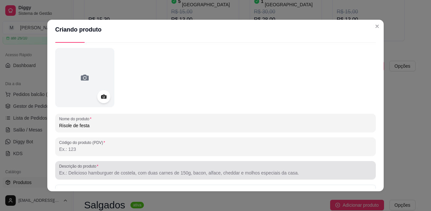
scroll to position [33, 0]
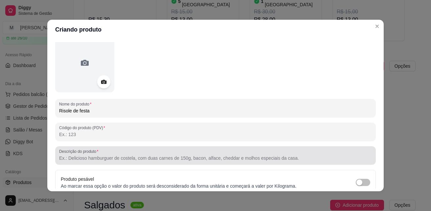
type input "Risole de festa"
click at [125, 158] on input "Descrição do produto" at bounding box center [215, 158] width 313 height 7
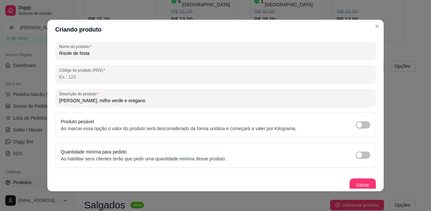
scroll to position [93, 0]
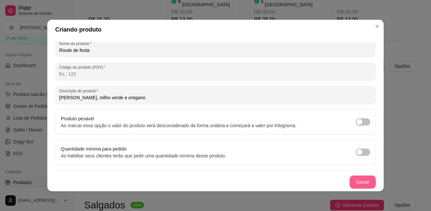
type input "mussarela, milho verde e oregano"
click at [357, 178] on button "Salvar" at bounding box center [363, 182] width 26 height 13
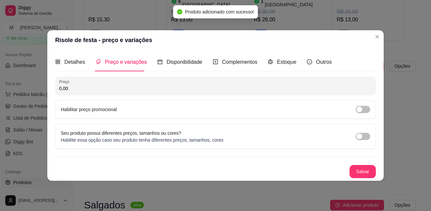
scroll to position [0, 0]
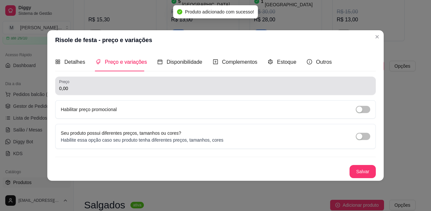
click at [88, 92] on div "0,00" at bounding box center [215, 85] width 313 height 13
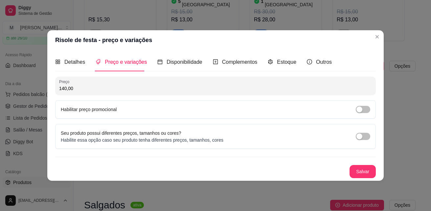
type input "140,00"
click at [368, 168] on button "Salvar" at bounding box center [363, 171] width 26 height 13
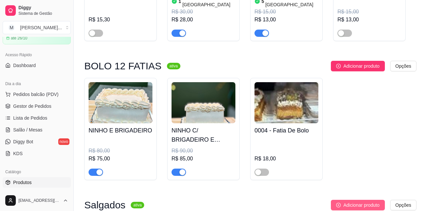
click at [375, 202] on span "Adicionar produto" at bounding box center [361, 205] width 36 height 7
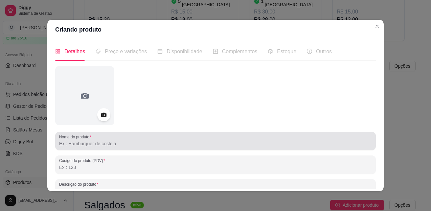
click at [176, 146] on input "Nome do produto" at bounding box center [215, 143] width 313 height 7
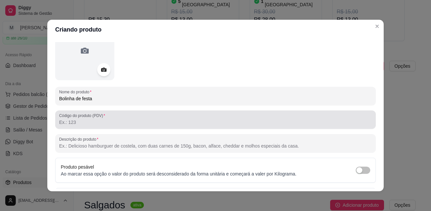
scroll to position [66, 0]
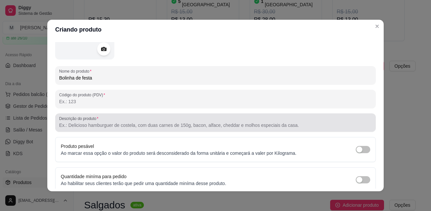
type input "Bolinha de festa"
click at [143, 126] on input "Descrição do produto" at bounding box center [215, 125] width 313 height 7
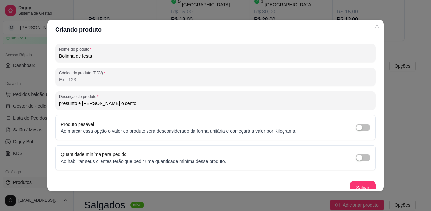
scroll to position [93, 0]
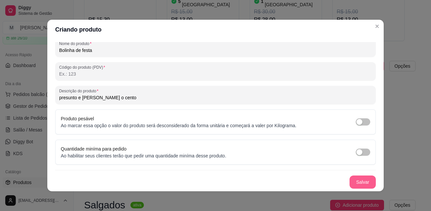
type input "presunto e mussarela o cento"
click at [361, 182] on button "Salvar" at bounding box center [363, 182] width 26 height 13
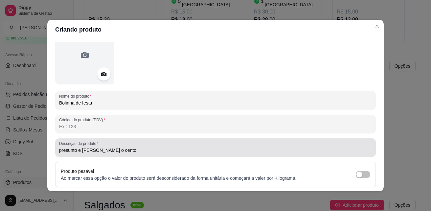
scroll to position [0, 0]
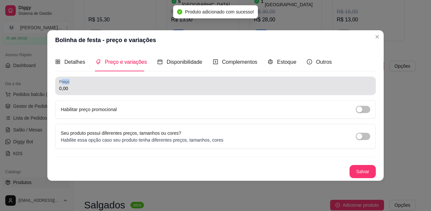
drag, startPoint x: 107, startPoint y: 82, endPoint x: 61, endPoint y: 82, distance: 45.7
click at [61, 82] on div "Preço 0,00" at bounding box center [215, 86] width 321 height 18
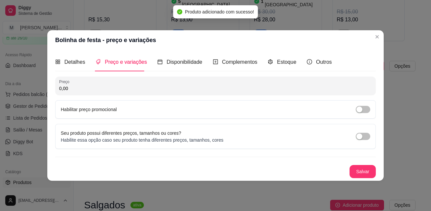
click at [66, 88] on input "0,00" at bounding box center [215, 88] width 313 height 7
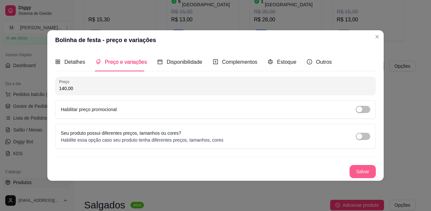
type input "140,00"
click at [362, 169] on button "Salvar" at bounding box center [363, 171] width 26 height 13
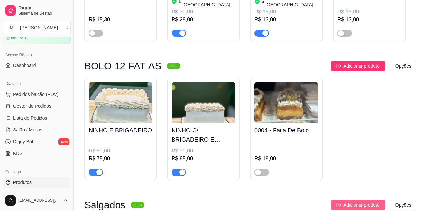
click at [343, 202] on span "Adicionar produto" at bounding box center [361, 205] width 36 height 7
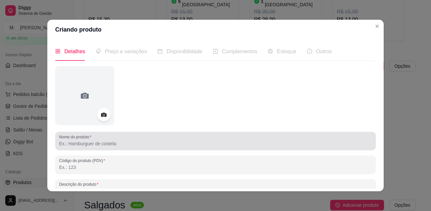
click at [198, 146] on input "Nome do produto" at bounding box center [215, 143] width 313 height 7
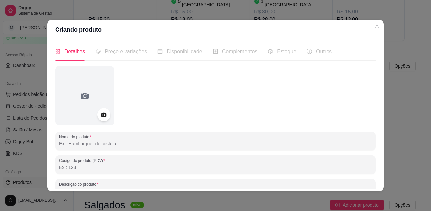
type input "q"
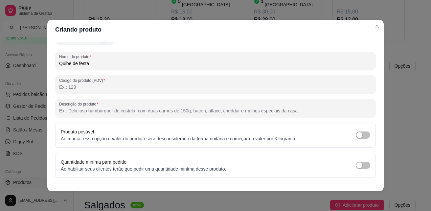
scroll to position [93, 0]
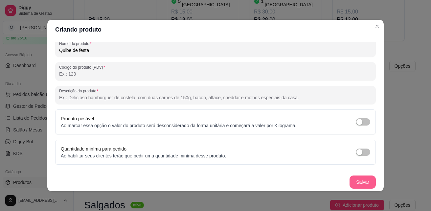
type input "Quibe de festa"
click at [350, 180] on button "Salvar" at bounding box center [363, 182] width 26 height 13
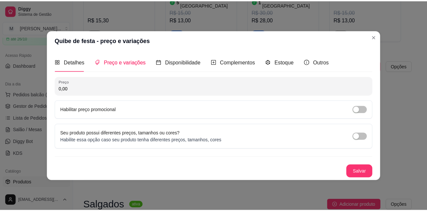
scroll to position [0, 0]
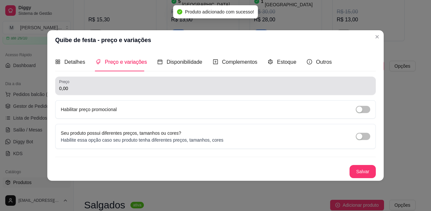
click at [123, 89] on input "0,00" at bounding box center [215, 88] width 313 height 7
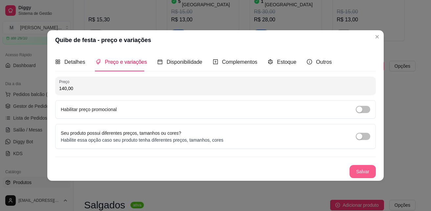
type input "140,00"
click at [364, 174] on button "Salvar" at bounding box center [363, 171] width 26 height 13
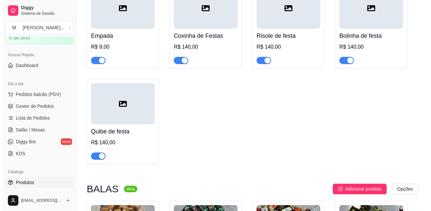
scroll to position [2099, 0]
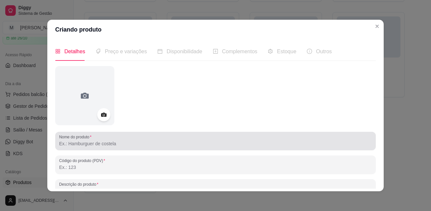
click at [131, 140] on div at bounding box center [215, 141] width 313 height 13
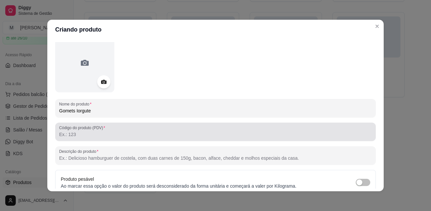
scroll to position [0, 0]
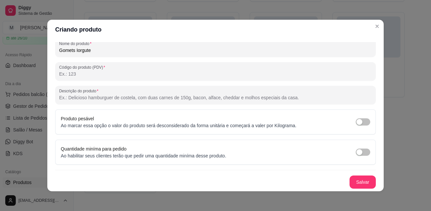
type input "Gomets Iorgute"
click at [351, 182] on button "Salvar" at bounding box center [363, 182] width 26 height 13
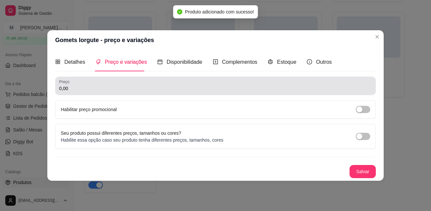
click at [109, 86] on input "0,00" at bounding box center [215, 88] width 313 height 7
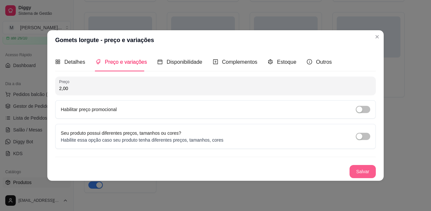
type input "2,00"
click at [368, 171] on button "Salvar" at bounding box center [363, 171] width 26 height 13
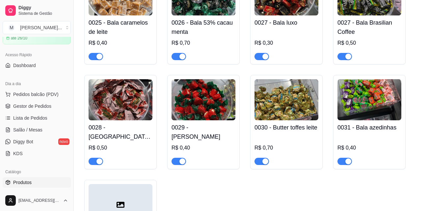
scroll to position [2360, 0]
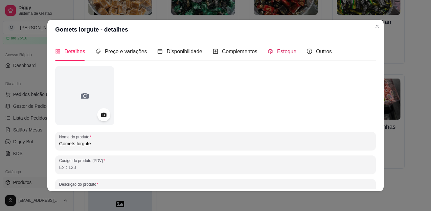
click at [288, 53] on span "Estoque" at bounding box center [286, 52] width 19 height 6
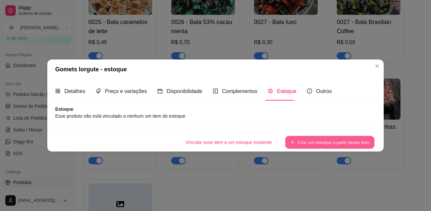
click at [310, 144] on button "Criar um estoque a partir desse item" at bounding box center [329, 142] width 89 height 13
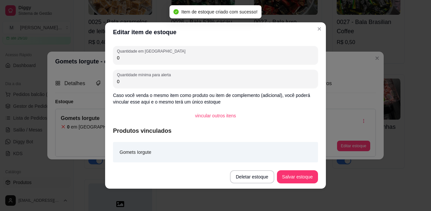
drag, startPoint x: 131, startPoint y: 58, endPoint x: 97, endPoint y: 58, distance: 33.9
click at [97, 58] on div "Editar item de estoque Quantidade em estoque 0 Quantidade mínima para alerta 0 …" at bounding box center [215, 105] width 431 height 211
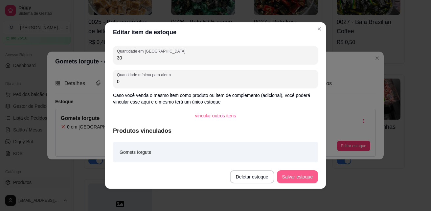
type input "30"
click at [311, 180] on button "Salvar estoque" at bounding box center [298, 177] width 40 height 13
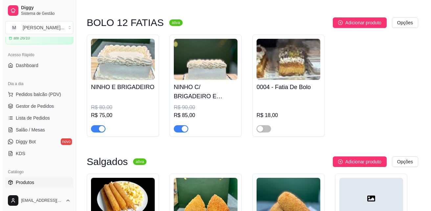
scroll to position [1611, 0]
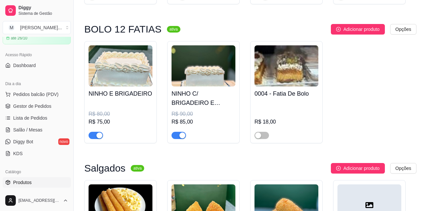
click at [278, 184] on img at bounding box center [286, 204] width 64 height 41
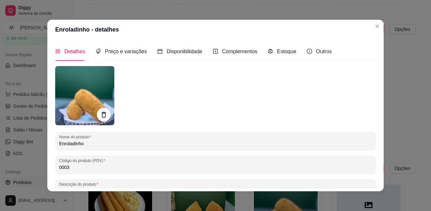
click at [101, 114] on icon at bounding box center [104, 115] width 8 height 8
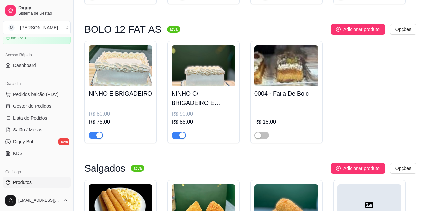
click at [280, 184] on img at bounding box center [286, 204] width 64 height 41
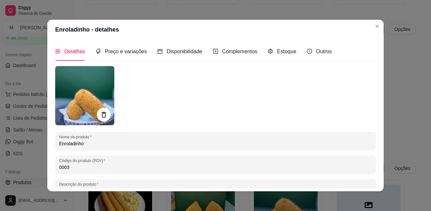
click at [102, 114] on icon at bounding box center [104, 115] width 4 height 6
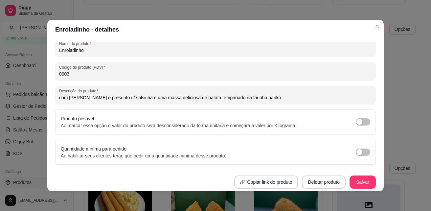
scroll to position [1, 0]
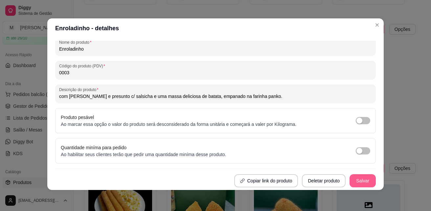
click at [350, 179] on button "Salvar" at bounding box center [363, 180] width 26 height 13
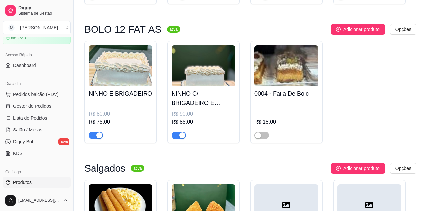
click at [215, 184] on img at bounding box center [203, 204] width 64 height 41
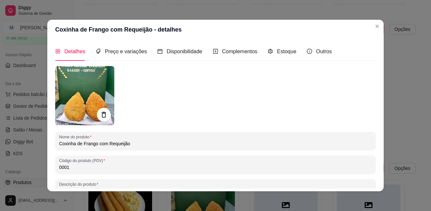
click at [101, 117] on icon at bounding box center [104, 115] width 8 height 8
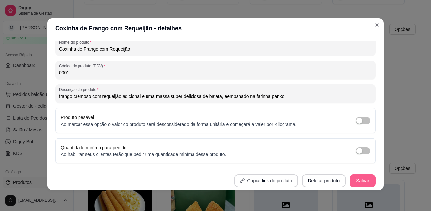
click at [350, 180] on button "Salvar" at bounding box center [363, 180] width 26 height 13
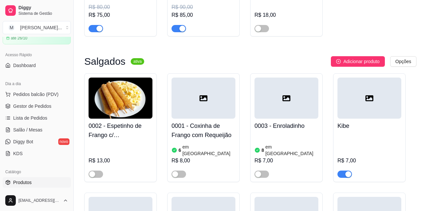
scroll to position [1743, 0]
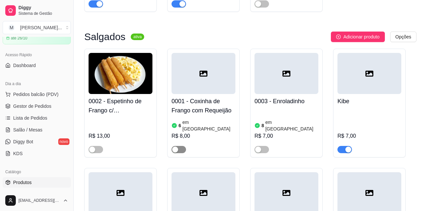
click at [177, 147] on div "button" at bounding box center [175, 150] width 6 height 6
click at [261, 146] on span "button" at bounding box center [261, 149] width 14 height 7
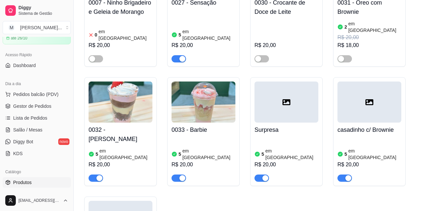
scroll to position [1151, 0]
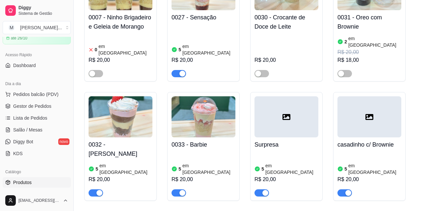
click at [221, 64] on div at bounding box center [203, 70] width 64 height 13
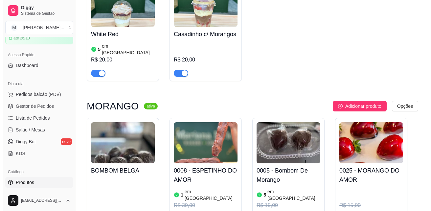
scroll to position [1381, 0]
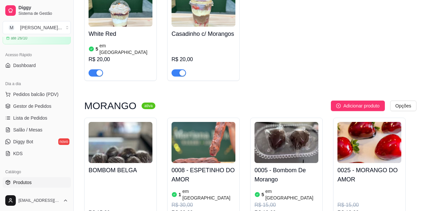
click at [23, 100] on ul "Pedidos balcão (PDV) Gestor de Pedidos Lista de Pedidos Salão / Mesas Diggy Bot…" at bounding box center [37, 124] width 68 height 70
click at [23, 96] on span "Pedidos balcão (PDV)" at bounding box center [35, 94] width 45 height 7
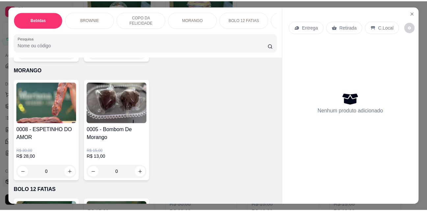
scroll to position [954, 0]
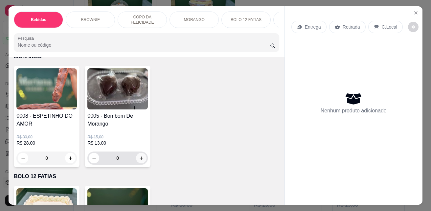
click at [141, 161] on icon "increase-product-quantity" at bounding box center [141, 158] width 5 height 5
type input "1"
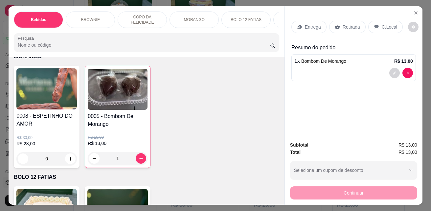
click at [347, 31] on div "Entrega Retirada C.Local" at bounding box center [354, 26] width 125 height 23
click at [349, 26] on p "Retirada" at bounding box center [351, 27] width 17 height 7
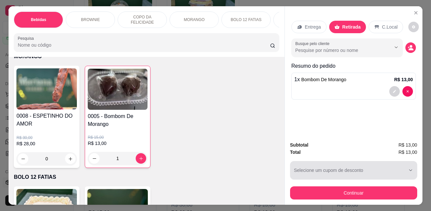
click at [372, 172] on div "button" at bounding box center [349, 170] width 111 height 13
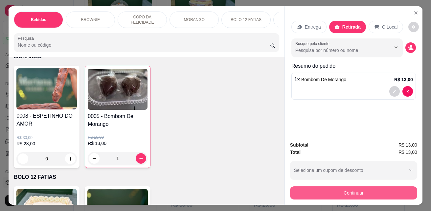
click at [338, 191] on button "Continuar" at bounding box center [353, 192] width 127 height 13
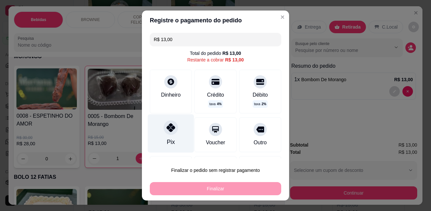
click at [160, 142] on div "Pix" at bounding box center [171, 133] width 46 height 38
type input "R$ 0,00"
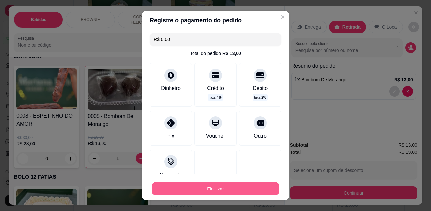
click at [214, 188] on button "Finalizar" at bounding box center [216, 189] width 128 height 13
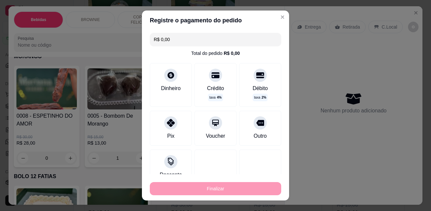
type input "0"
type input "-R$ 13,00"
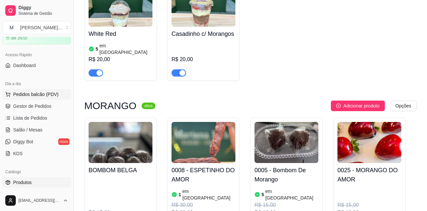
click at [27, 94] on span "Pedidos balcão (PDV)" at bounding box center [35, 94] width 45 height 7
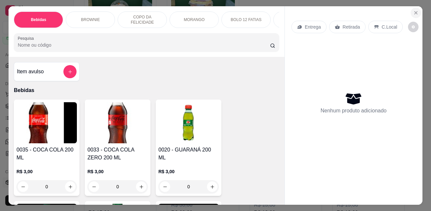
click at [415, 11] on icon "Close" at bounding box center [416, 12] width 5 height 5
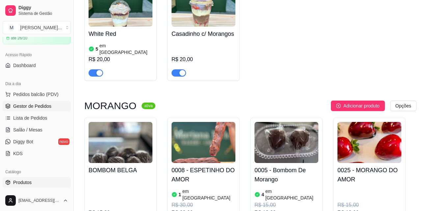
click at [46, 108] on span "Gestor de Pedidos" at bounding box center [32, 106] width 38 height 7
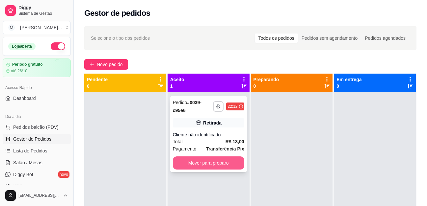
click at [219, 165] on button "Mover para preparo" at bounding box center [208, 163] width 71 height 13
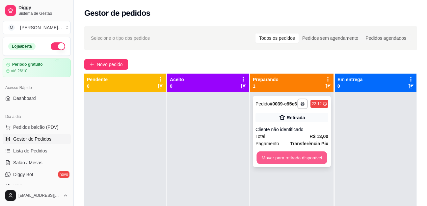
click at [272, 164] on button "Mover para retirada disponível" at bounding box center [291, 158] width 70 height 13
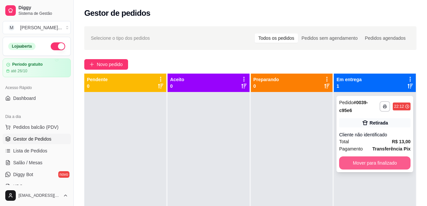
click at [379, 161] on button "Mover para finalizado" at bounding box center [374, 163] width 71 height 13
